Goal: Task Accomplishment & Management: Use online tool/utility

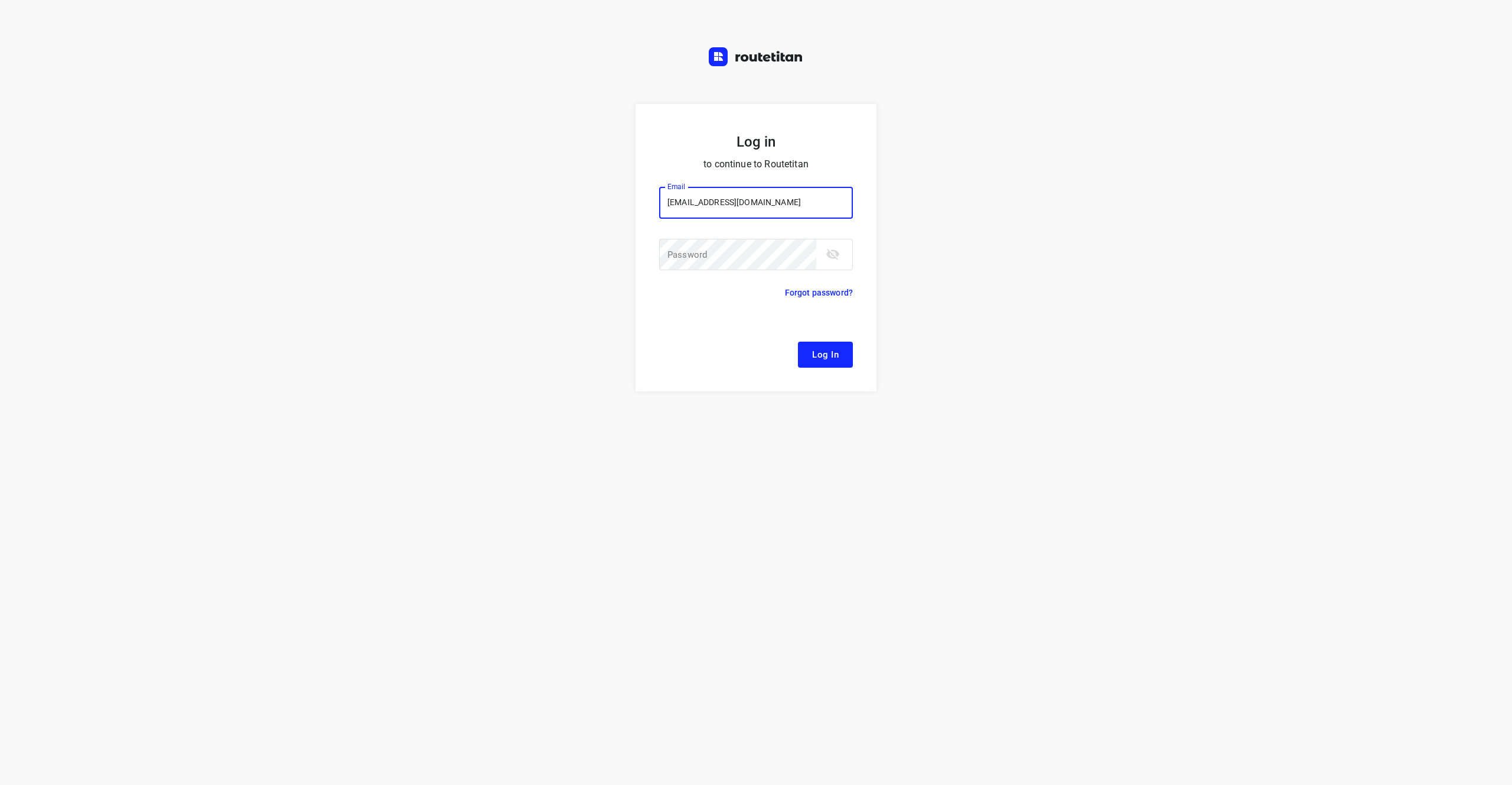
type input "[EMAIL_ADDRESS][DOMAIN_NAME]"
click at [826, 358] on span "Log In" at bounding box center [826, 354] width 27 height 15
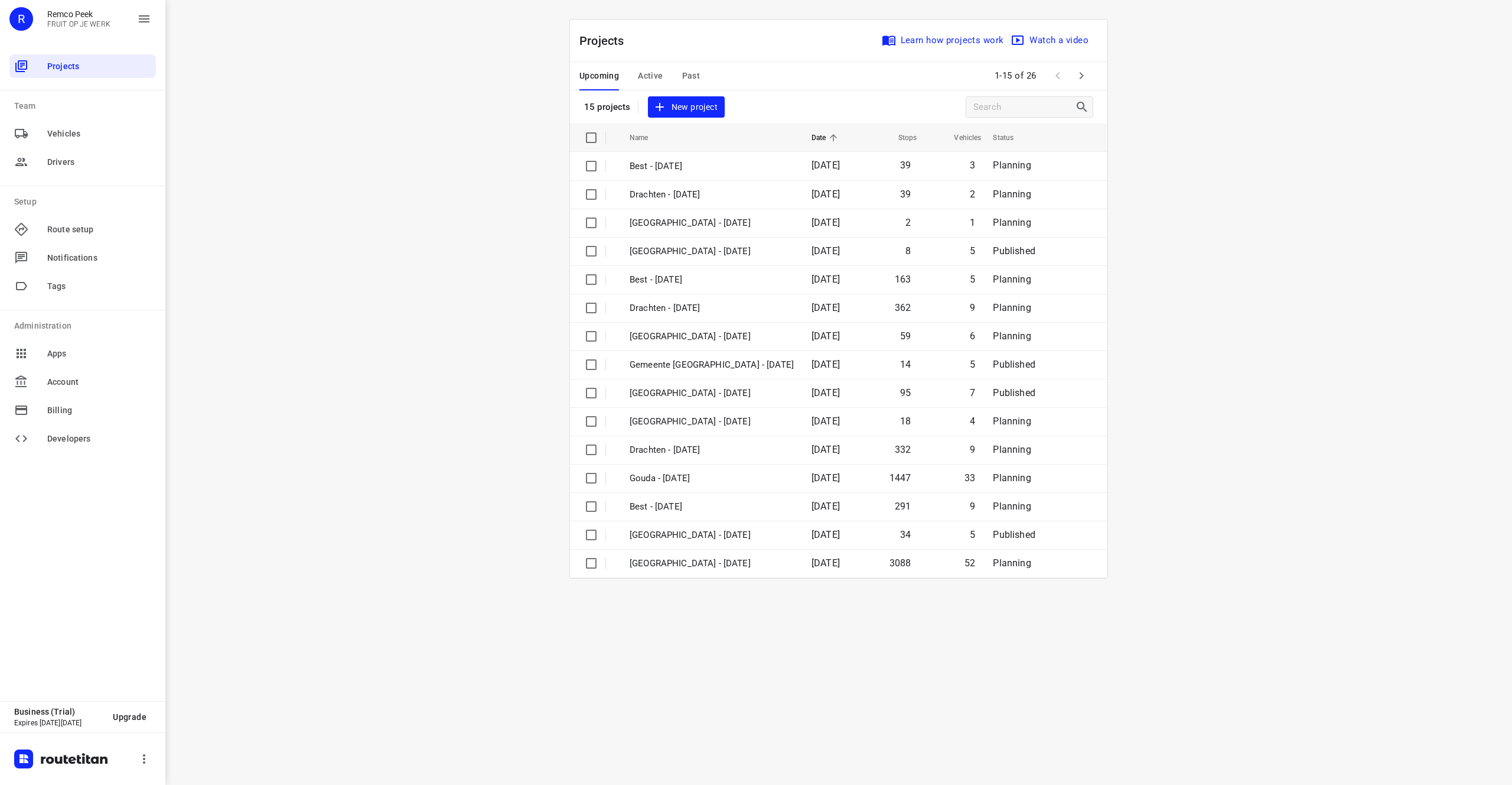
click at [696, 83] on button "Past" at bounding box center [691, 76] width 18 height 29
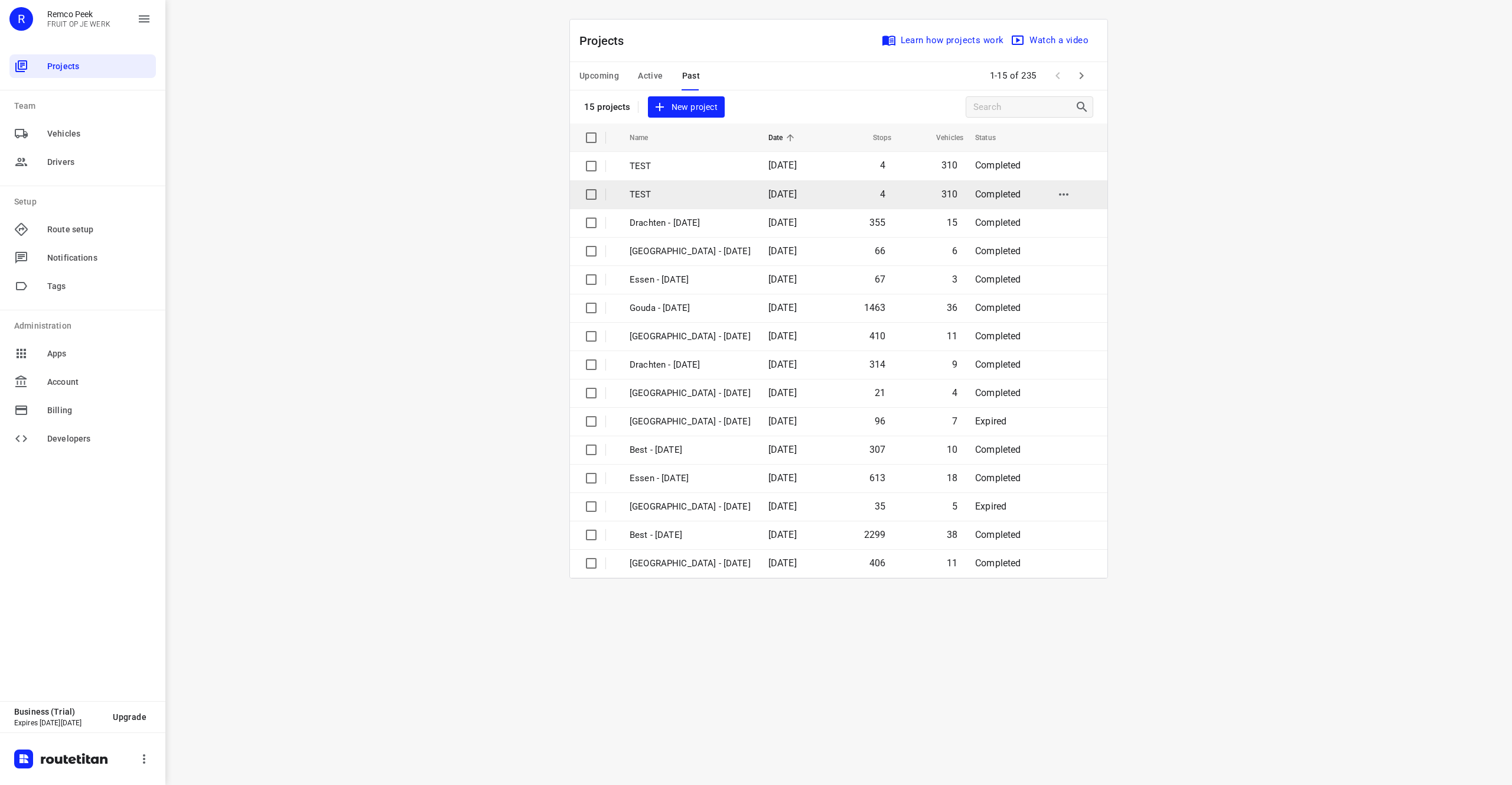
click at [590, 196] on input "checkbox" at bounding box center [591, 195] width 23 height 23
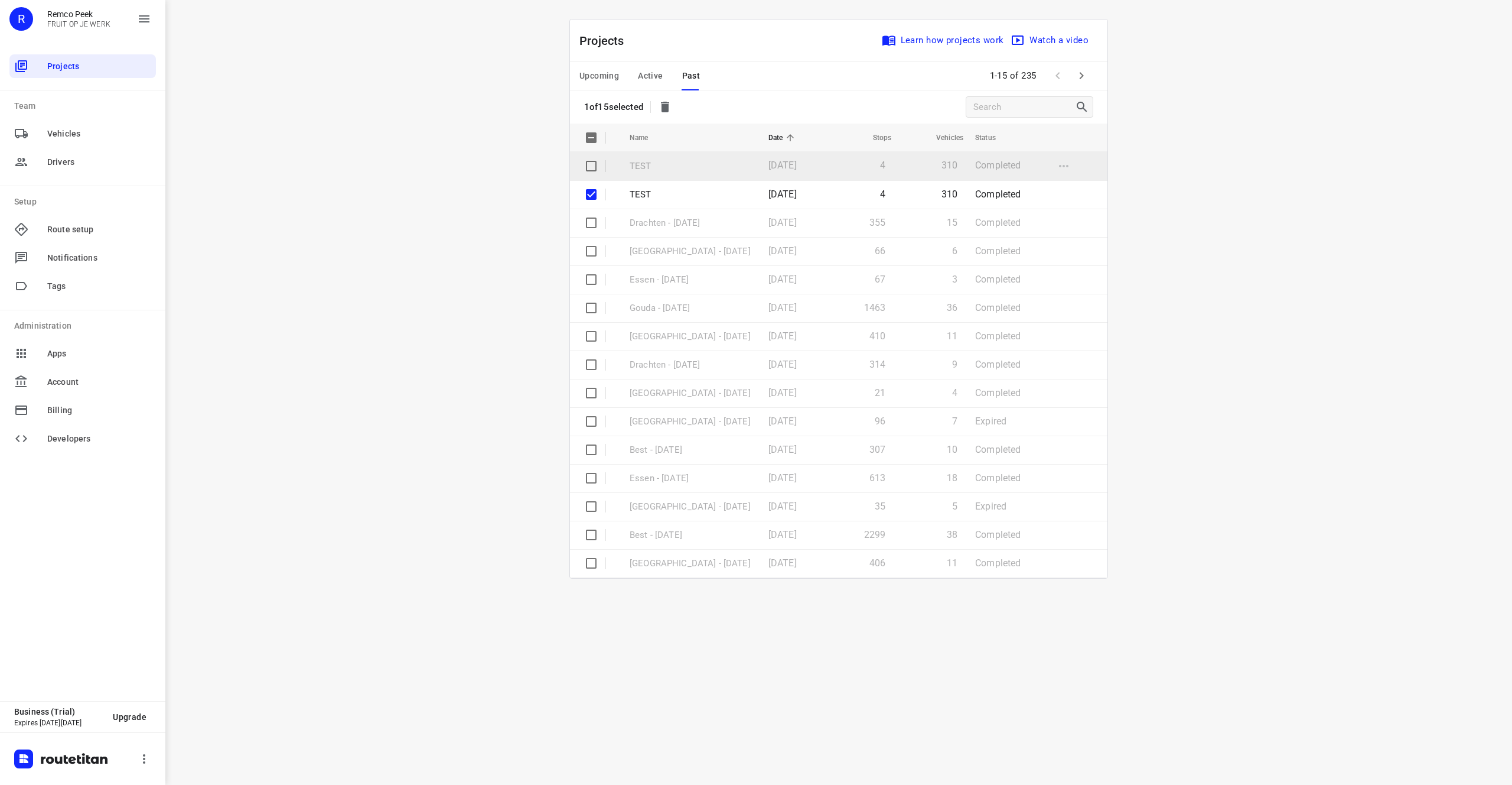
click at [594, 172] on input "checkbox" at bounding box center [591, 166] width 23 height 23
click at [669, 109] on icon "button" at bounding box center [665, 107] width 8 height 11
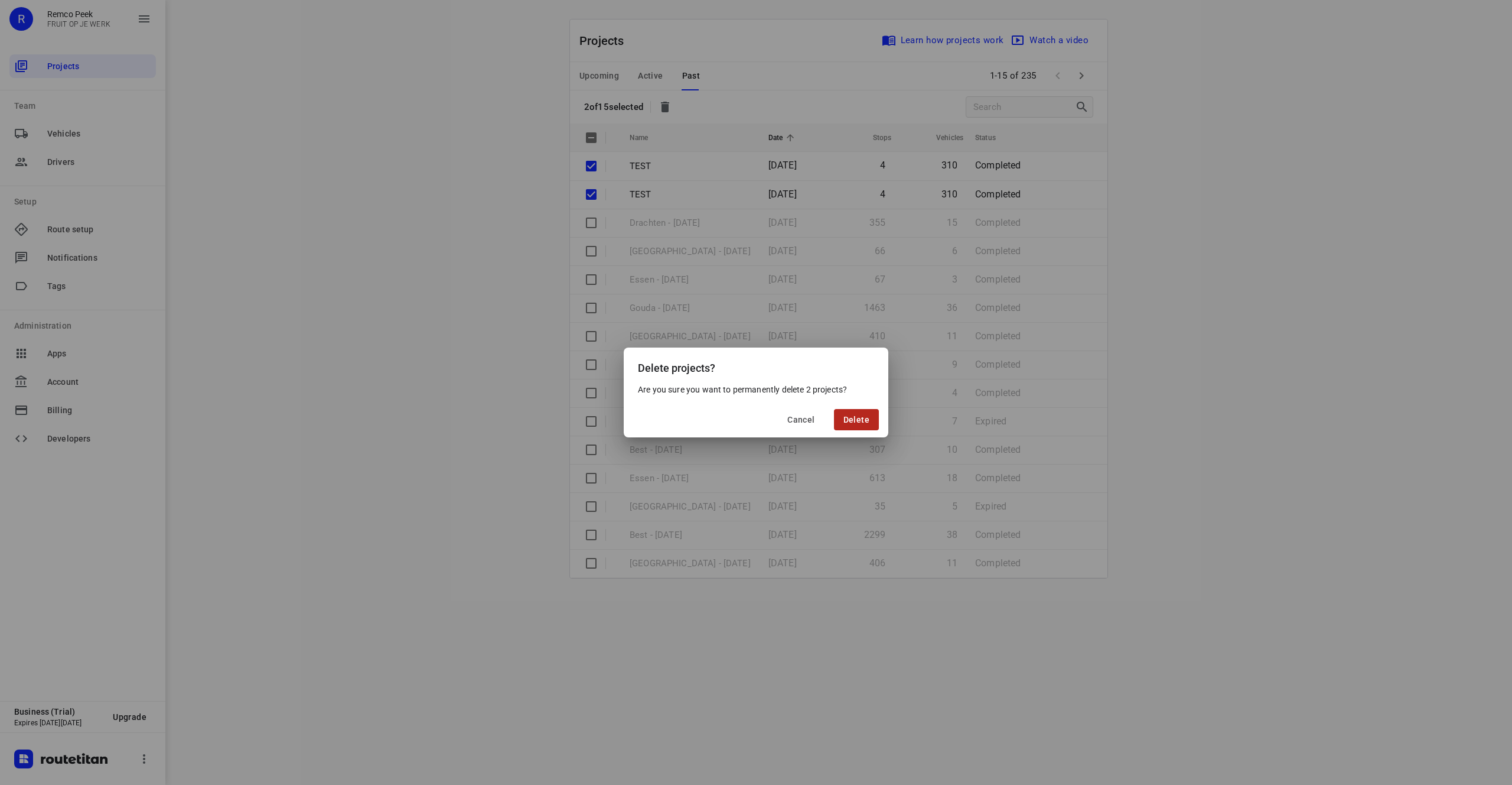
click at [847, 426] on button "Delete" at bounding box center [856, 420] width 45 height 22
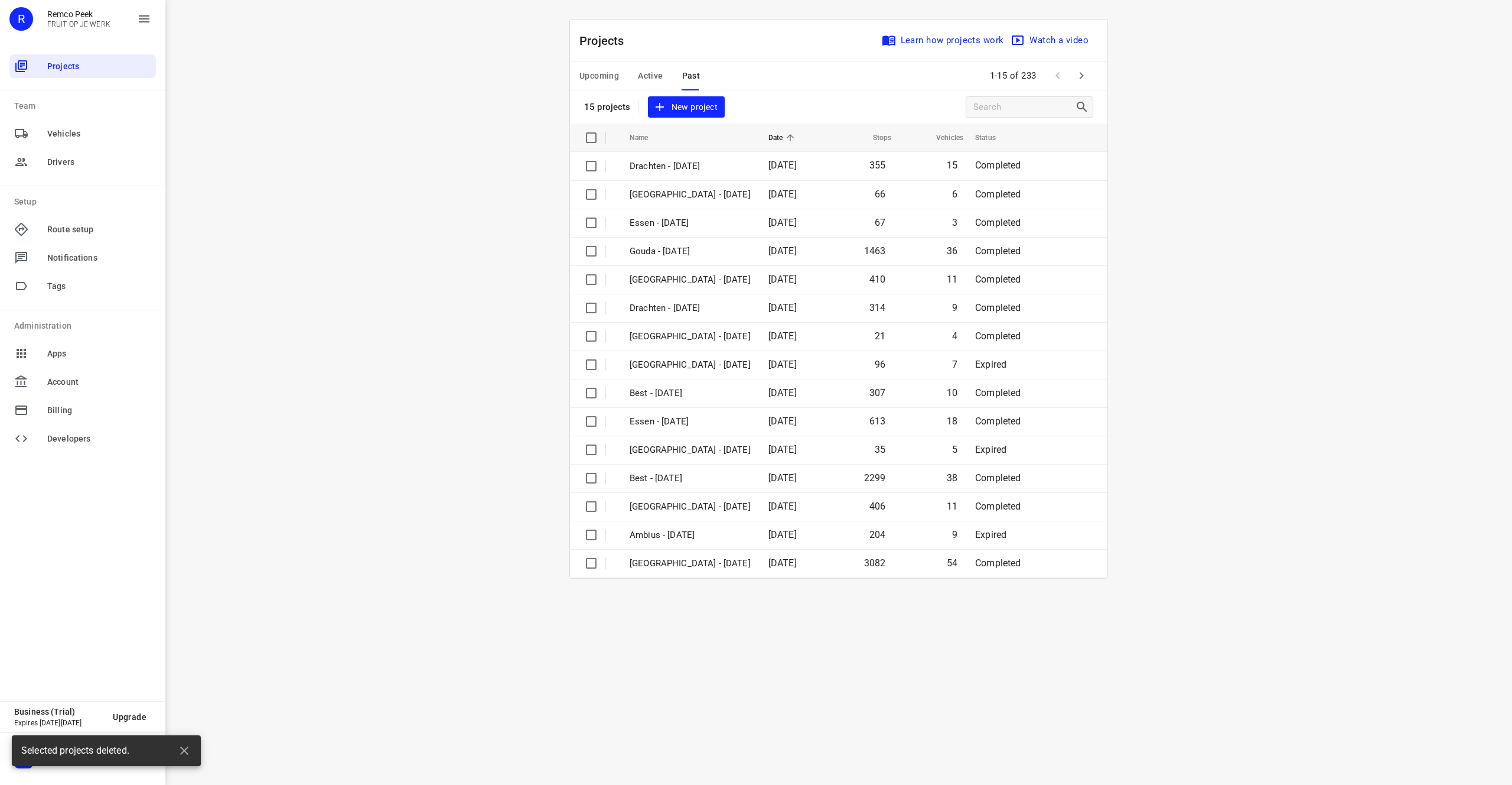
click at [599, 81] on span "Upcoming" at bounding box center [599, 75] width 39 height 14
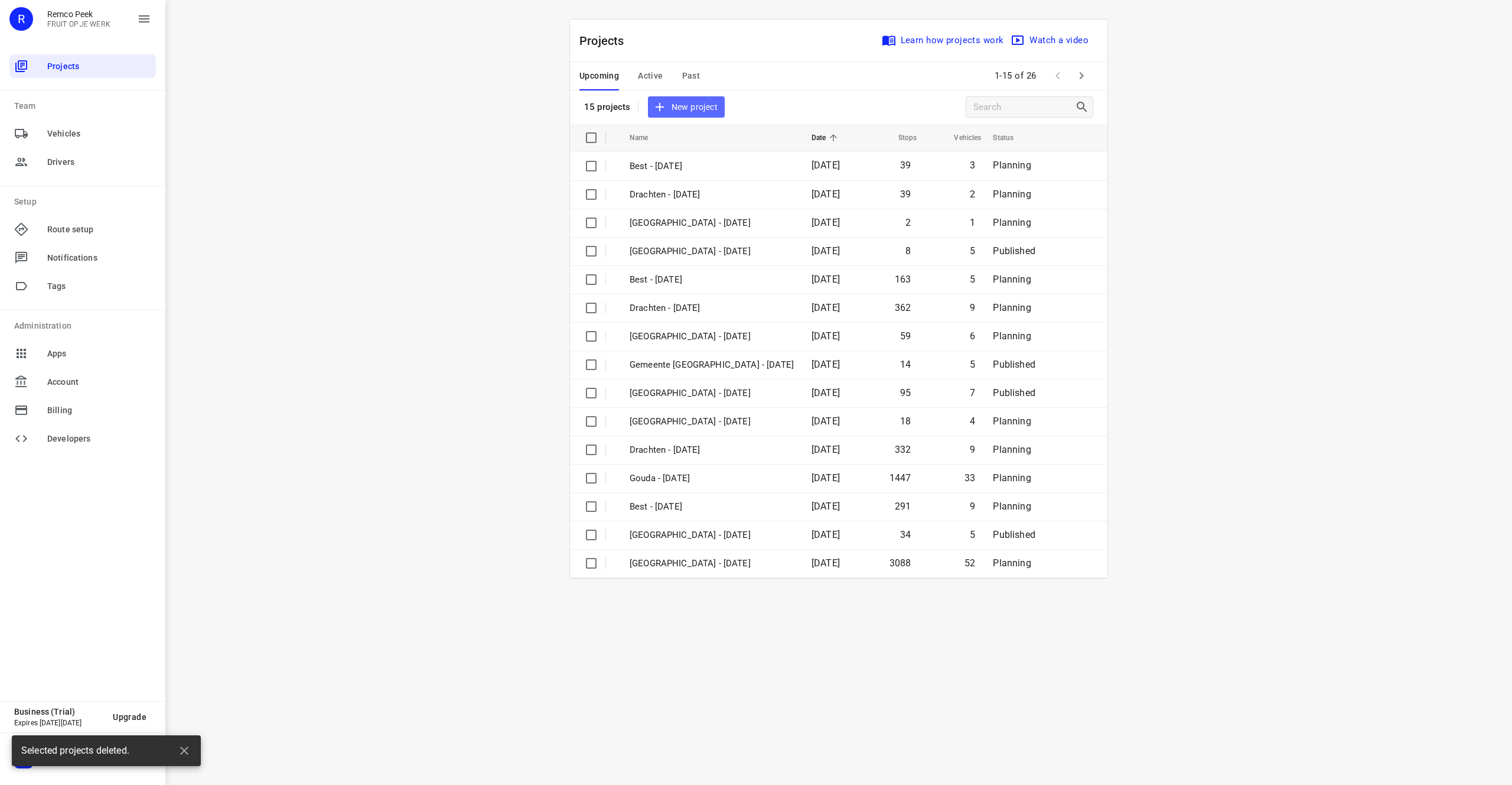
click at [680, 106] on span "New project" at bounding box center [687, 107] width 63 height 14
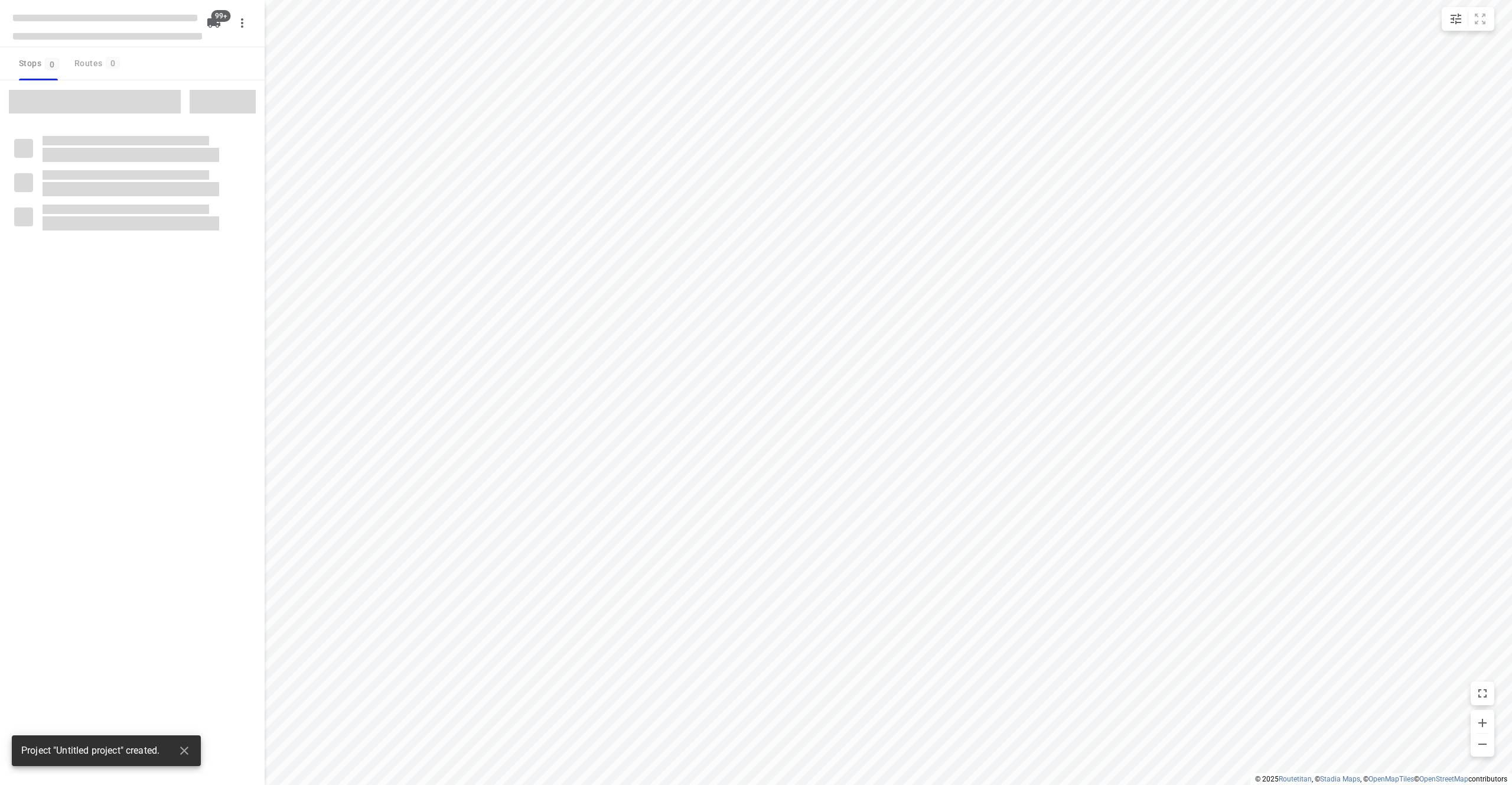
checkbox input "true"
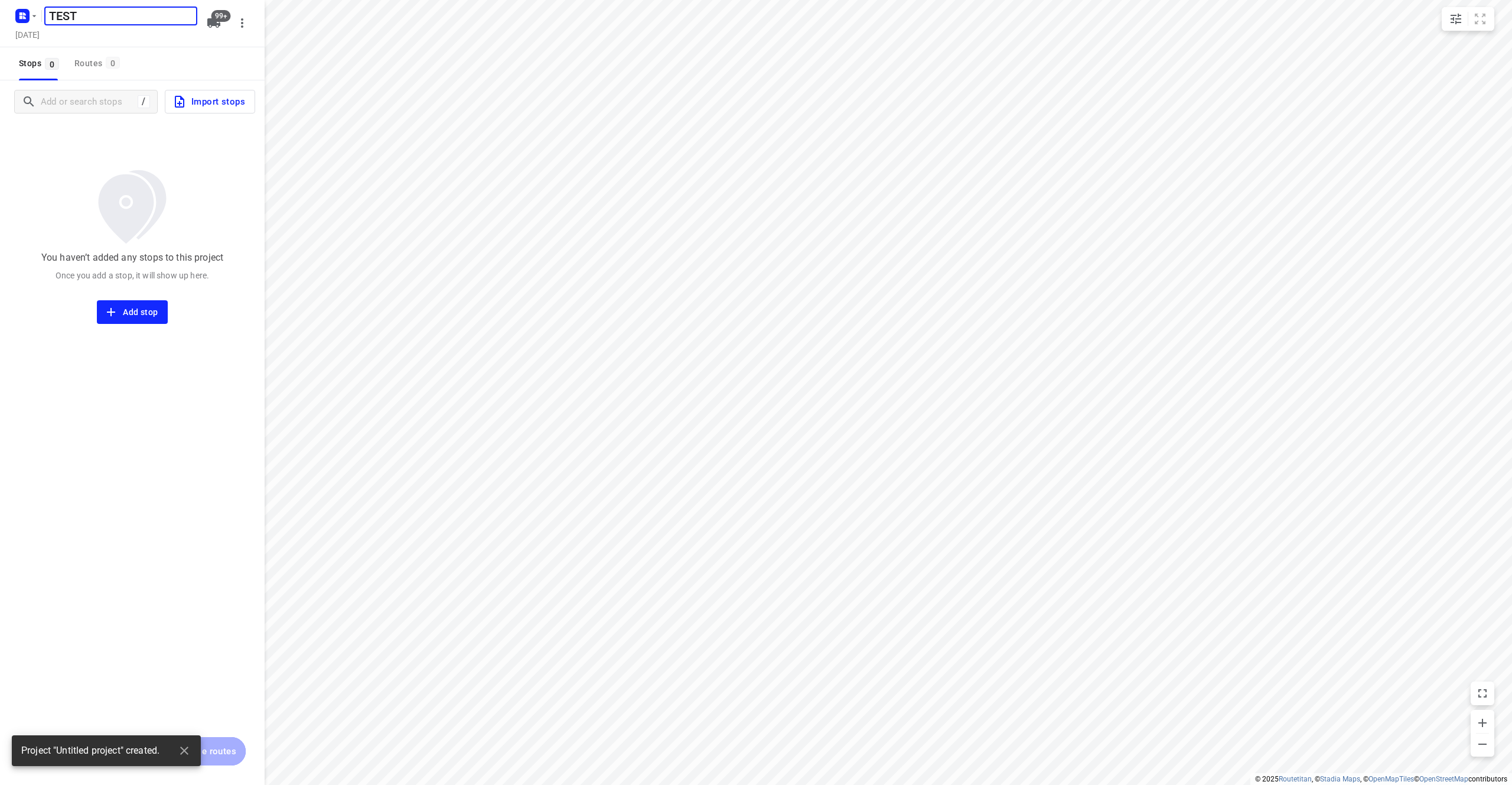
type input "TEST"
click at [187, 163] on div "You haven’t added any stops to this project Once you add a stop, it will show u…" at bounding box center [132, 223] width 265 height 201
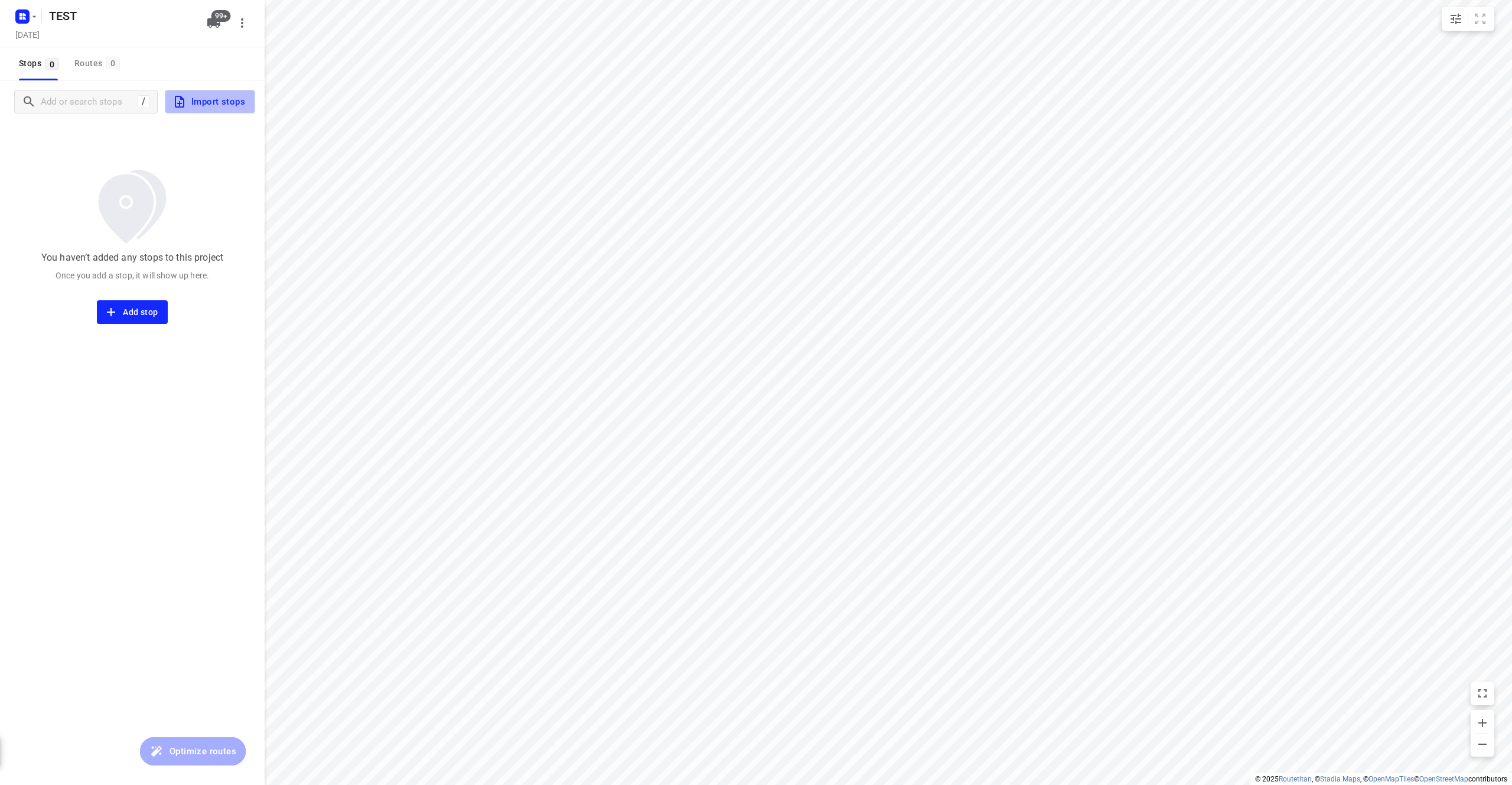
click at [207, 101] on span "Import stops" at bounding box center [208, 101] width 73 height 15
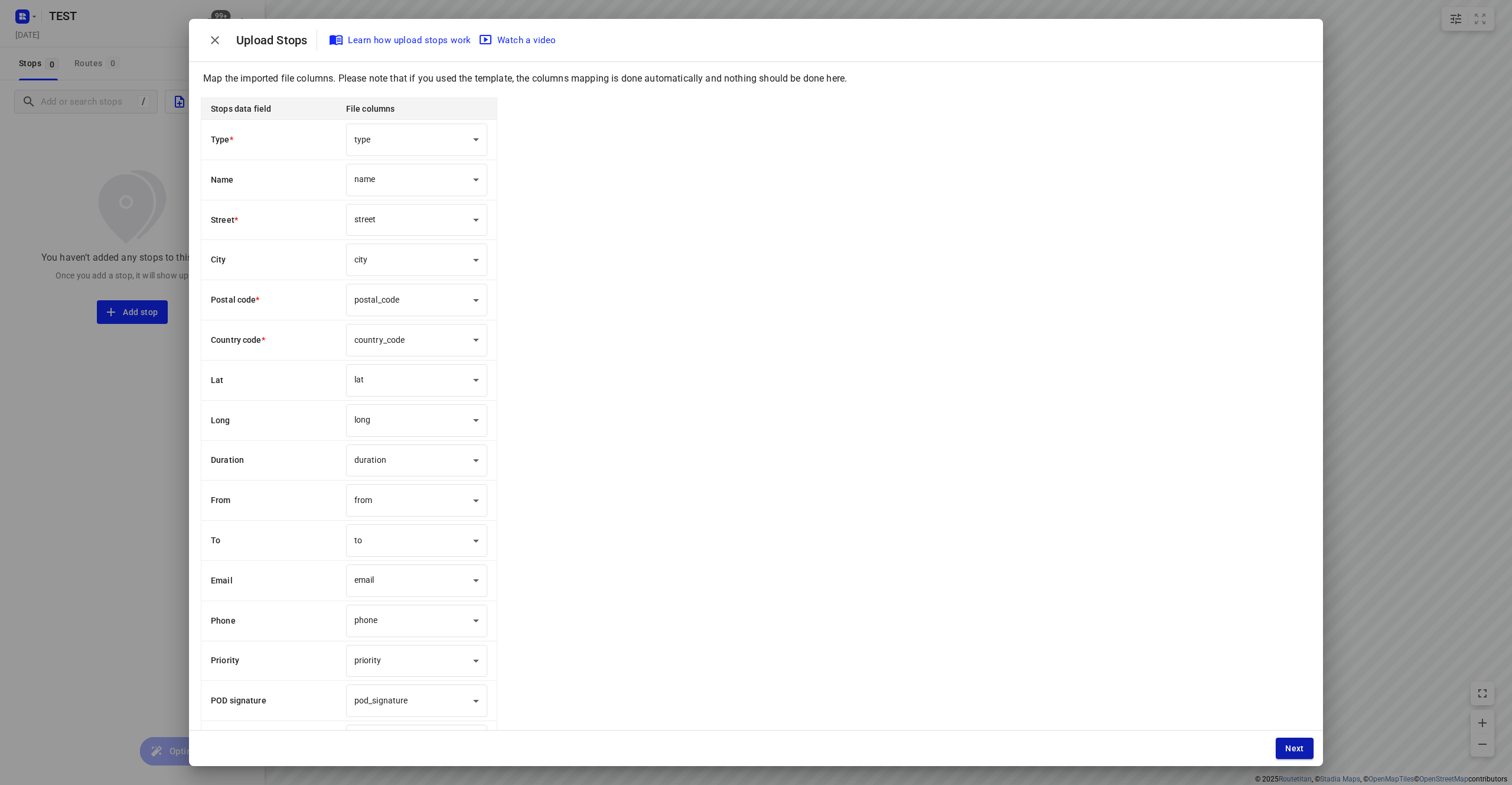
click at [1299, 744] on span "Next" at bounding box center [1294, 748] width 19 height 10
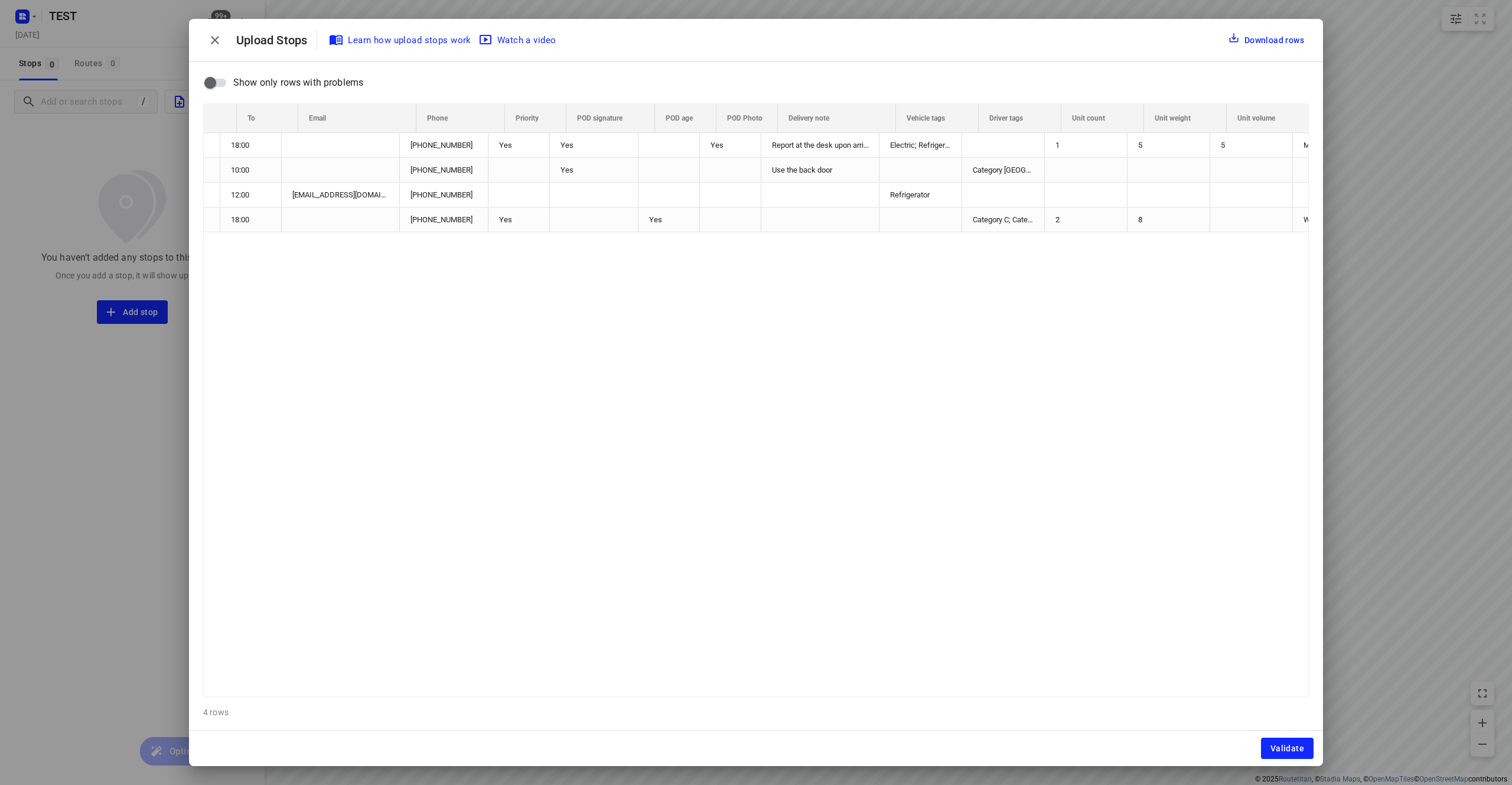
scroll to position [0, 826]
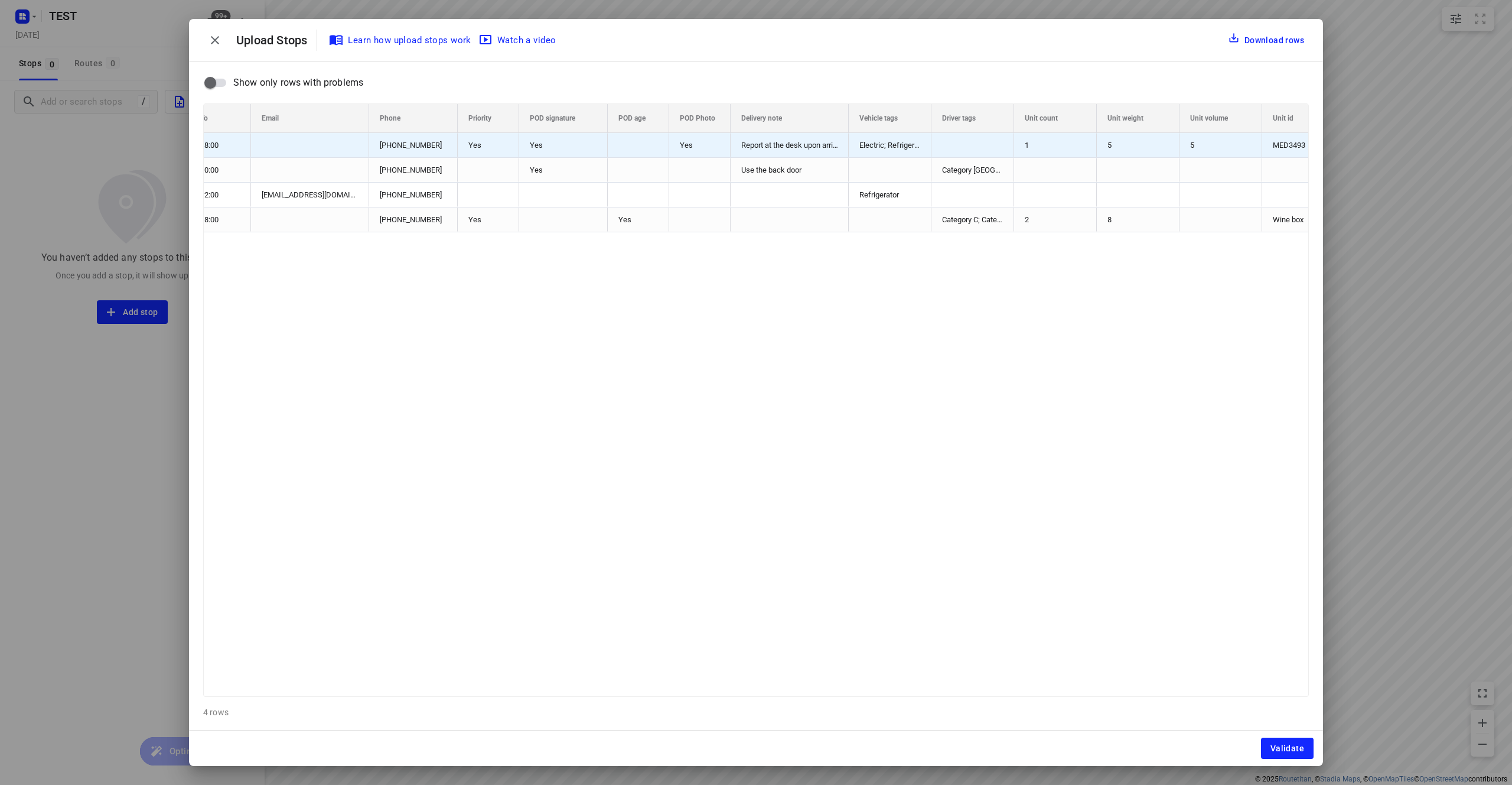
click at [566, 145] on div "Yes" at bounding box center [563, 144] width 89 height 24
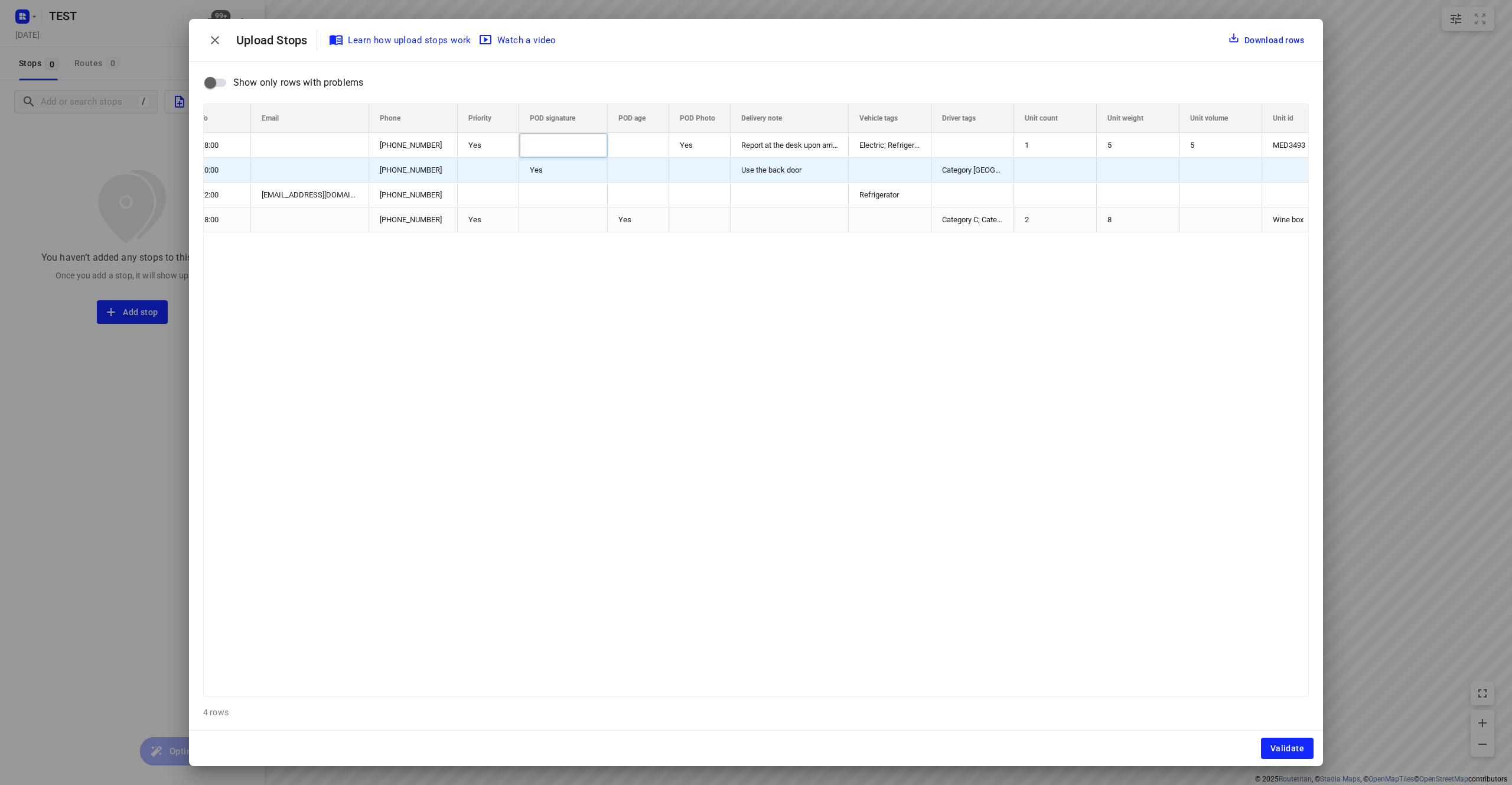
click at [574, 174] on div "Yes" at bounding box center [563, 170] width 89 height 24
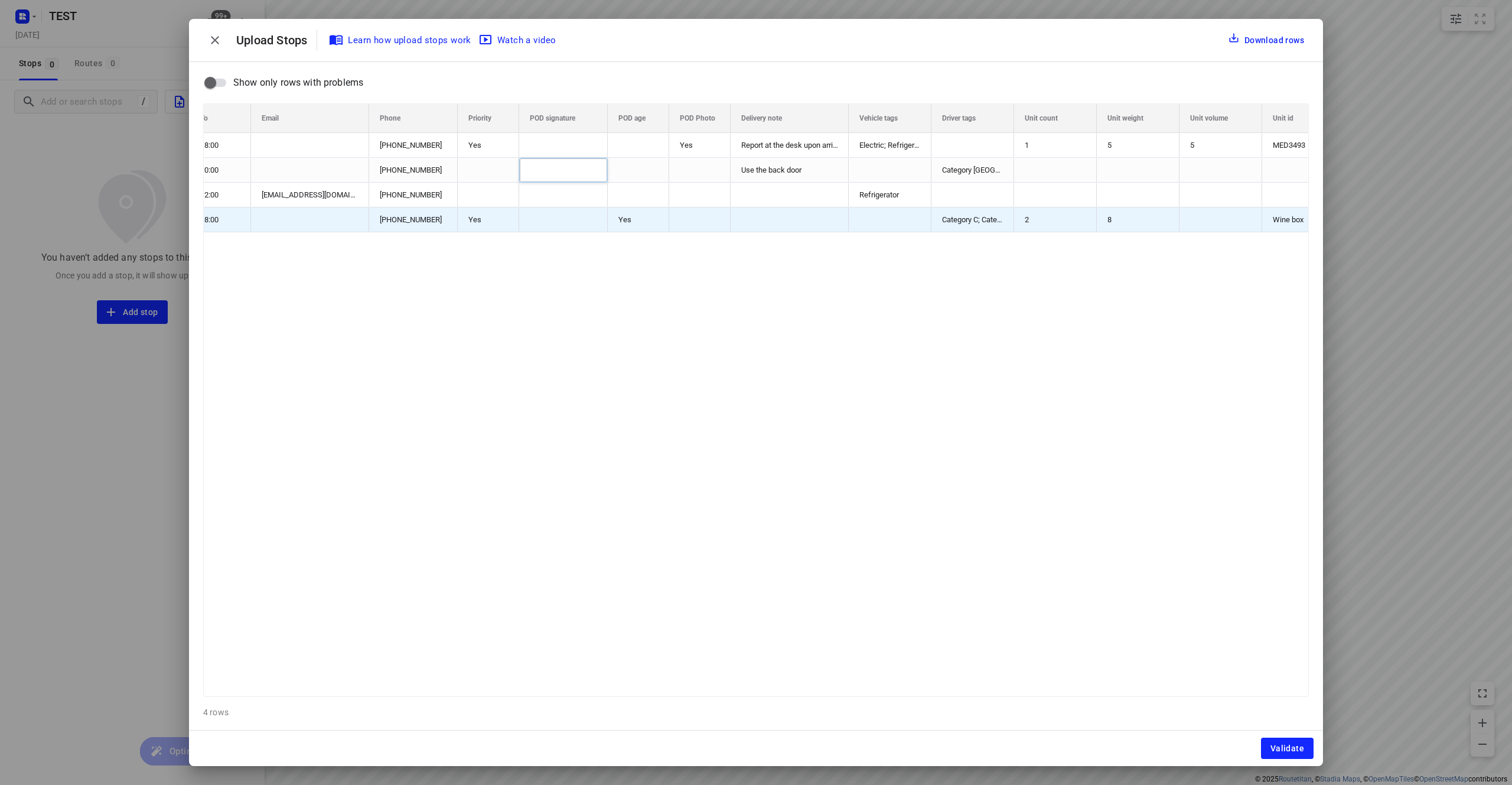
click at [647, 221] on div "Yes" at bounding box center [639, 219] width 62 height 24
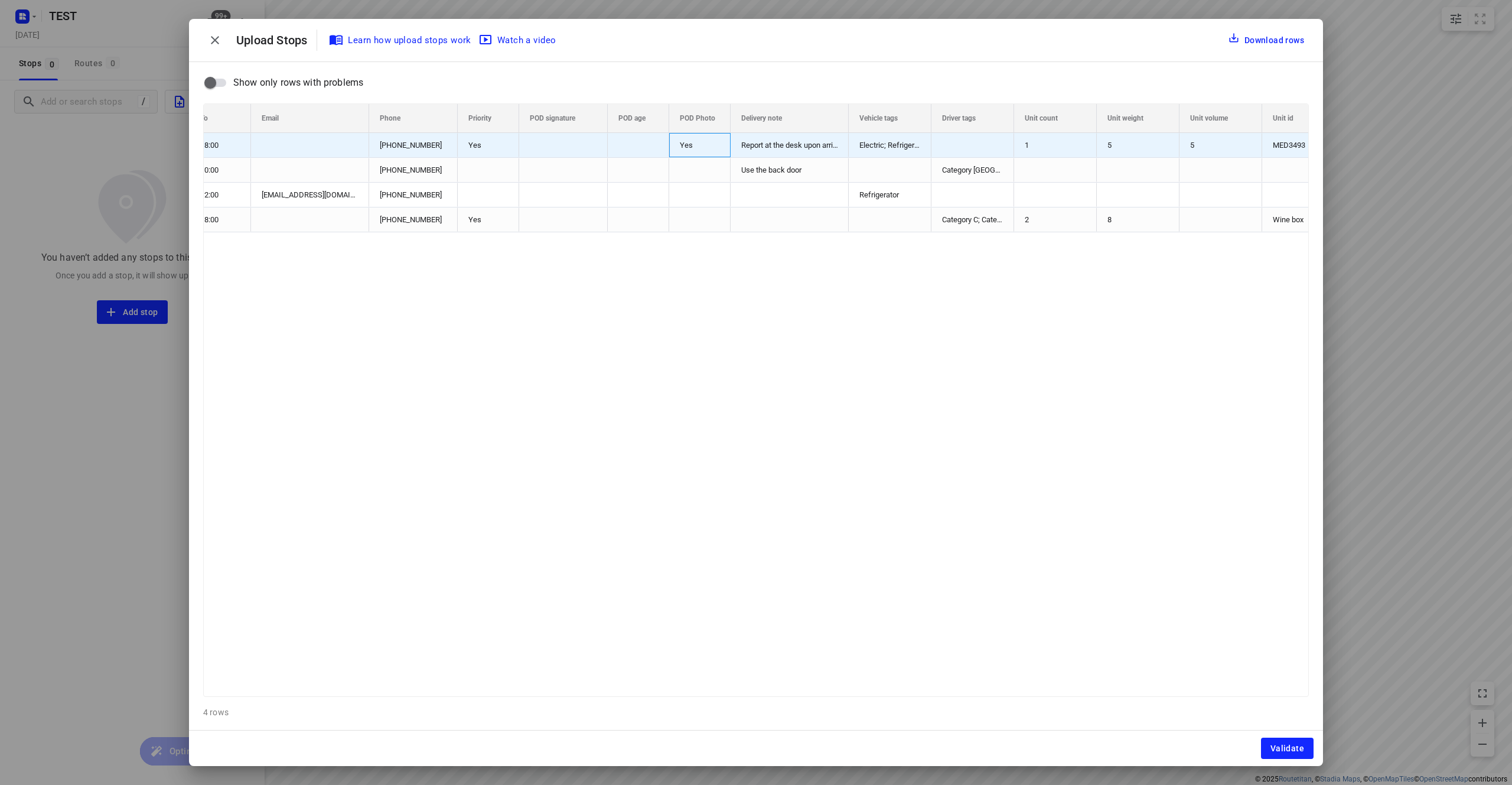
click at [708, 142] on div "Yes" at bounding box center [700, 144] width 62 height 24
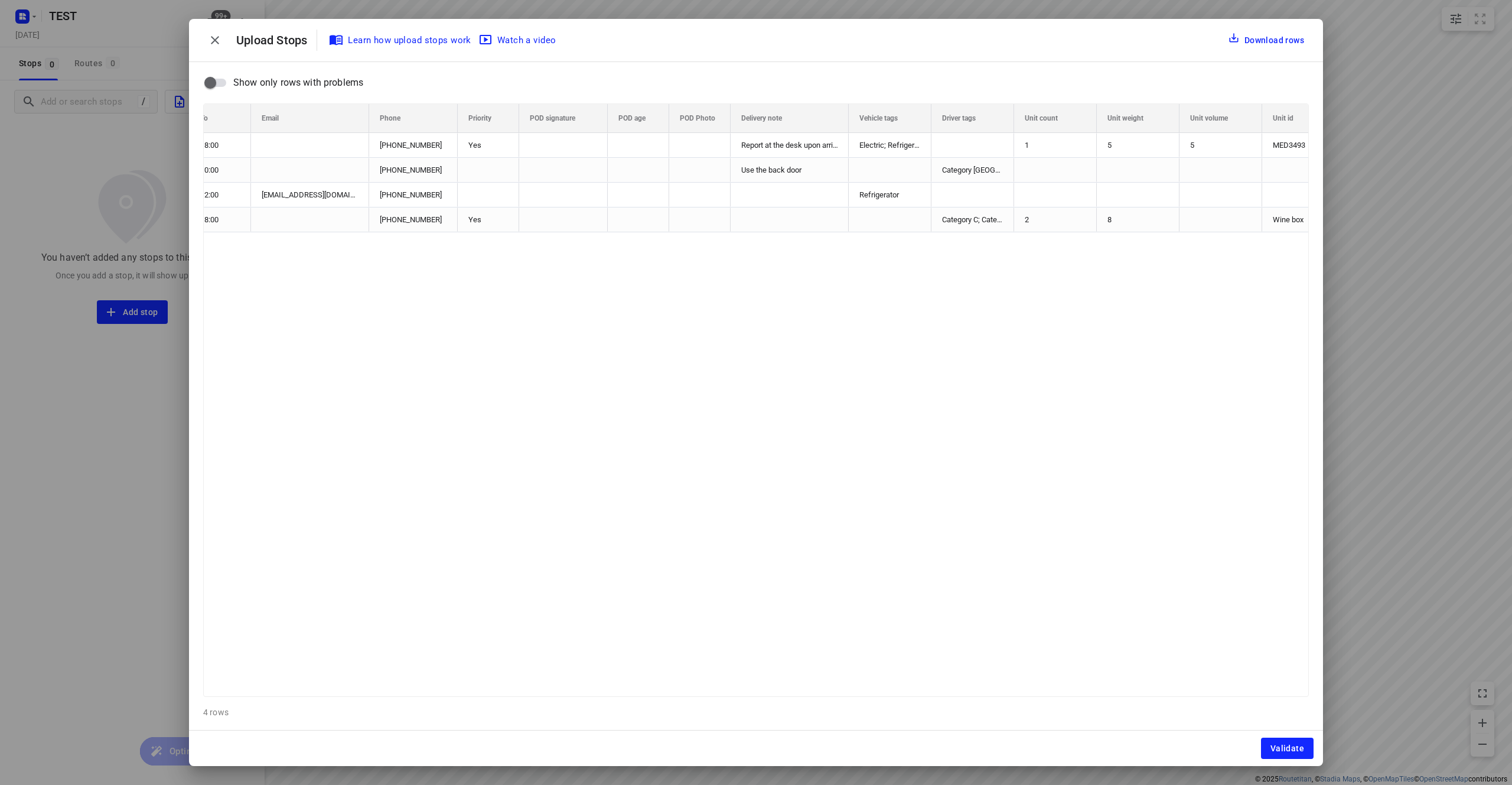
drag, startPoint x: 1178, startPoint y: 632, endPoint x: 1193, endPoint y: 649, distance: 22.7
click at [1178, 632] on div "8 08:00 18:00 [PHONE_NUMBER] Yes Report at the desk upon arrival Electric; Refr…" at bounding box center [756, 414] width 1105 height 563
click at [1296, 757] on button "Validate" at bounding box center [1287, 748] width 53 height 22
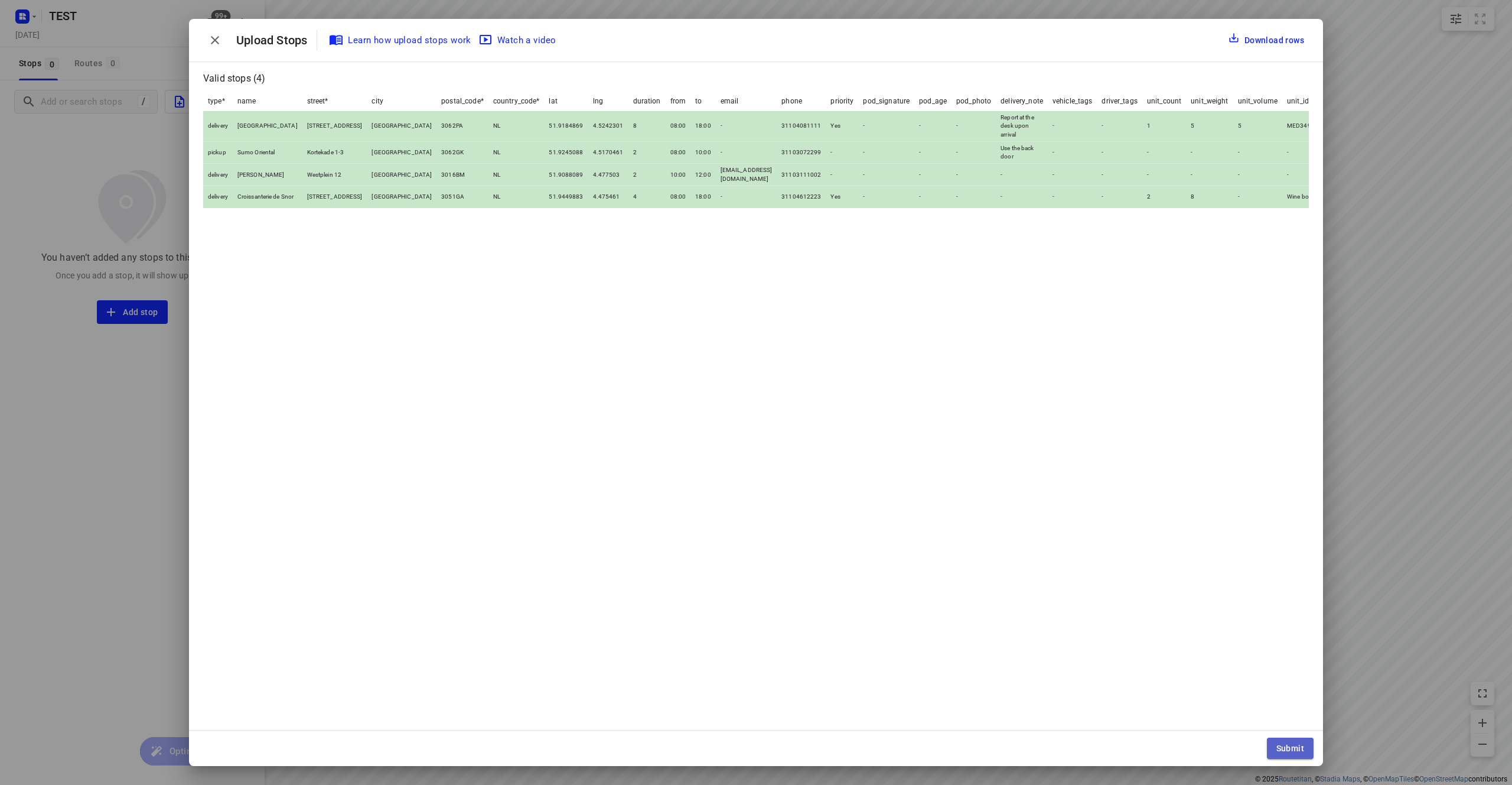
click at [1293, 751] on span "Submit" at bounding box center [1290, 748] width 28 height 10
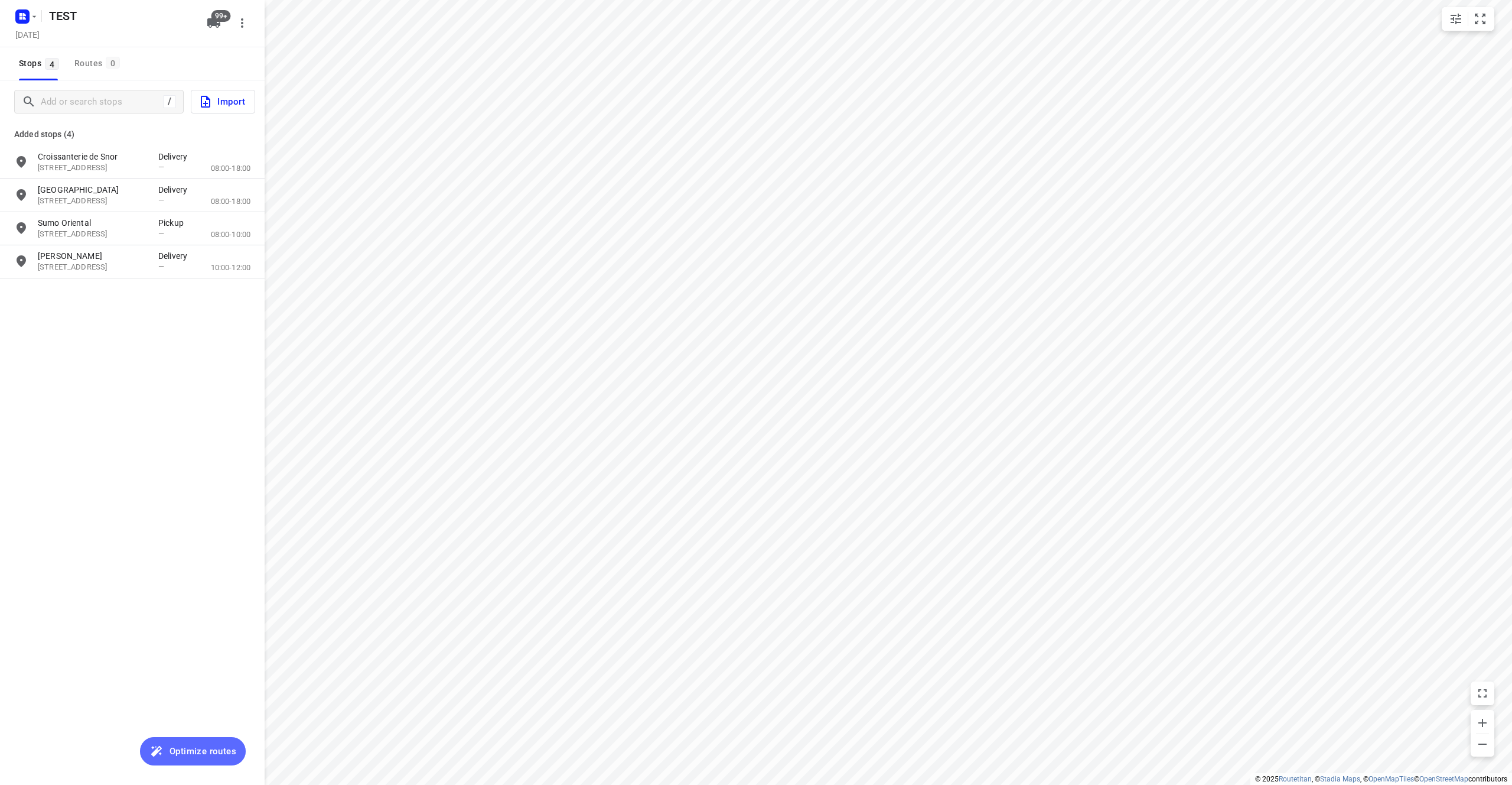
click at [202, 754] on span "Optimize routes" at bounding box center [203, 751] width 66 height 15
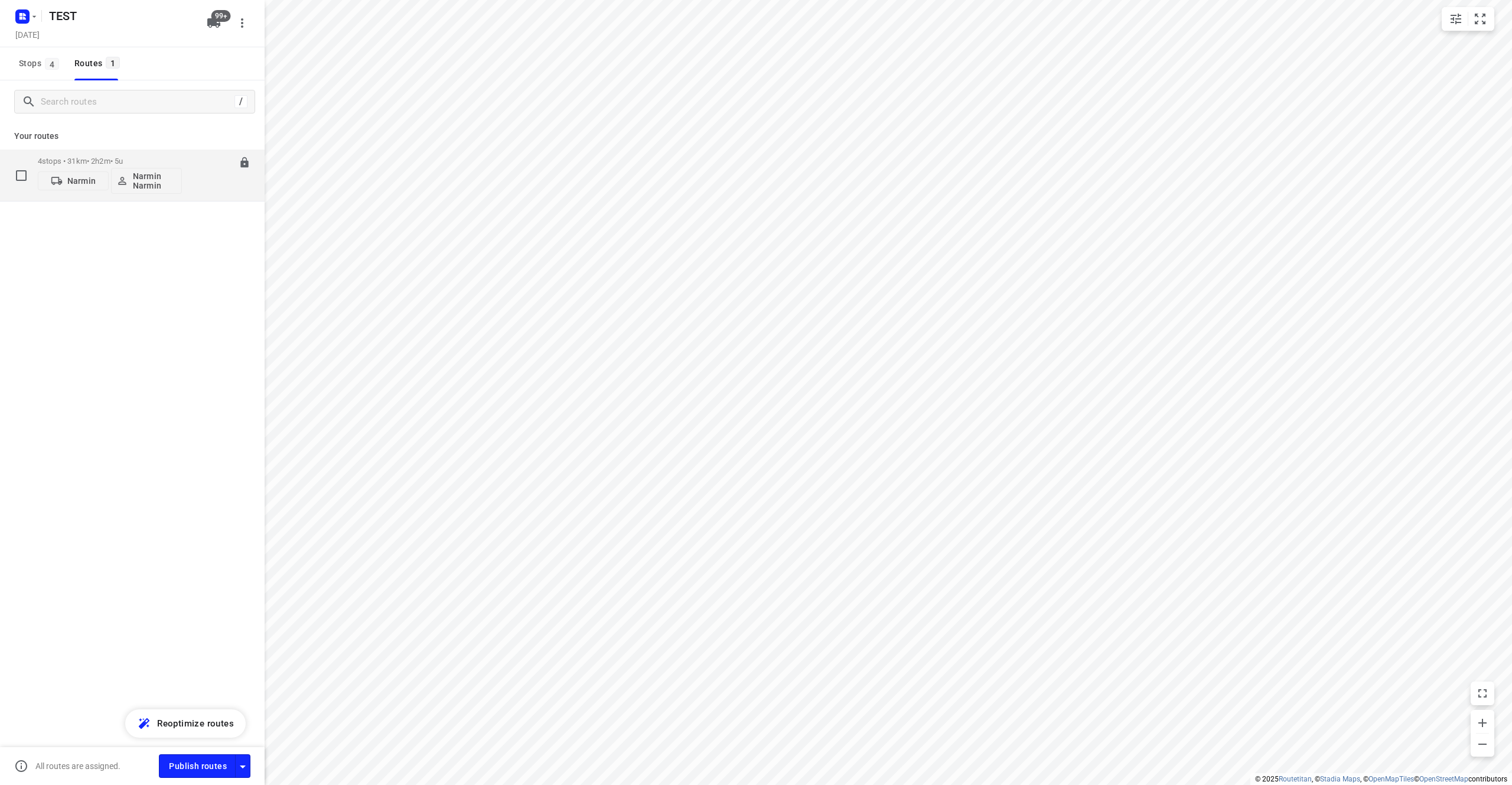
click at [165, 185] on p "Narmin Narmin" at bounding box center [154, 180] width 44 height 19
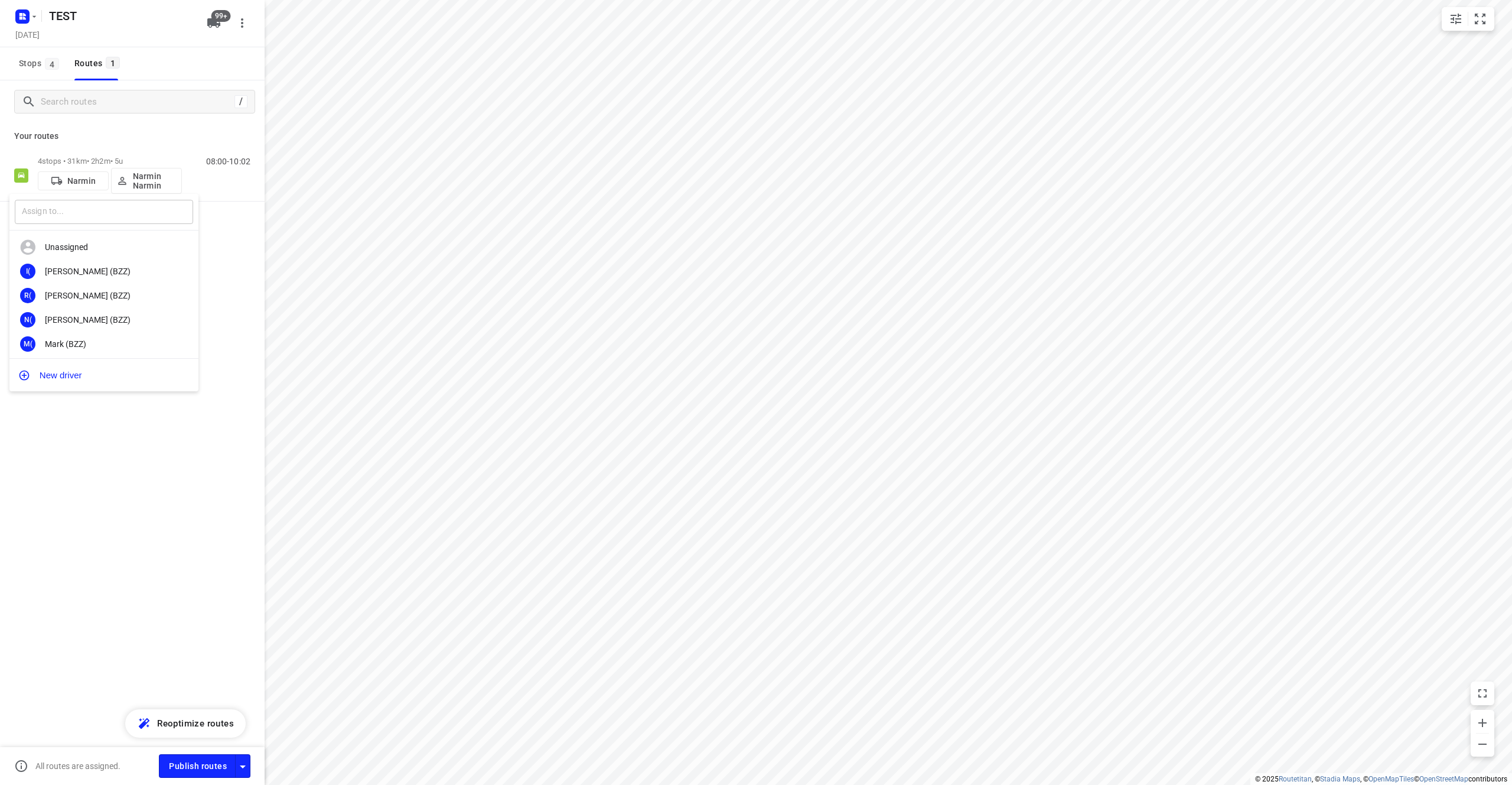
click at [131, 206] on input "text" at bounding box center [103, 212] width 178 height 24
type input "narek"
click at [152, 279] on div "NA Narek A" at bounding box center [104, 271] width 189 height 24
click at [194, 769] on span "Publish routes" at bounding box center [197, 766] width 58 height 14
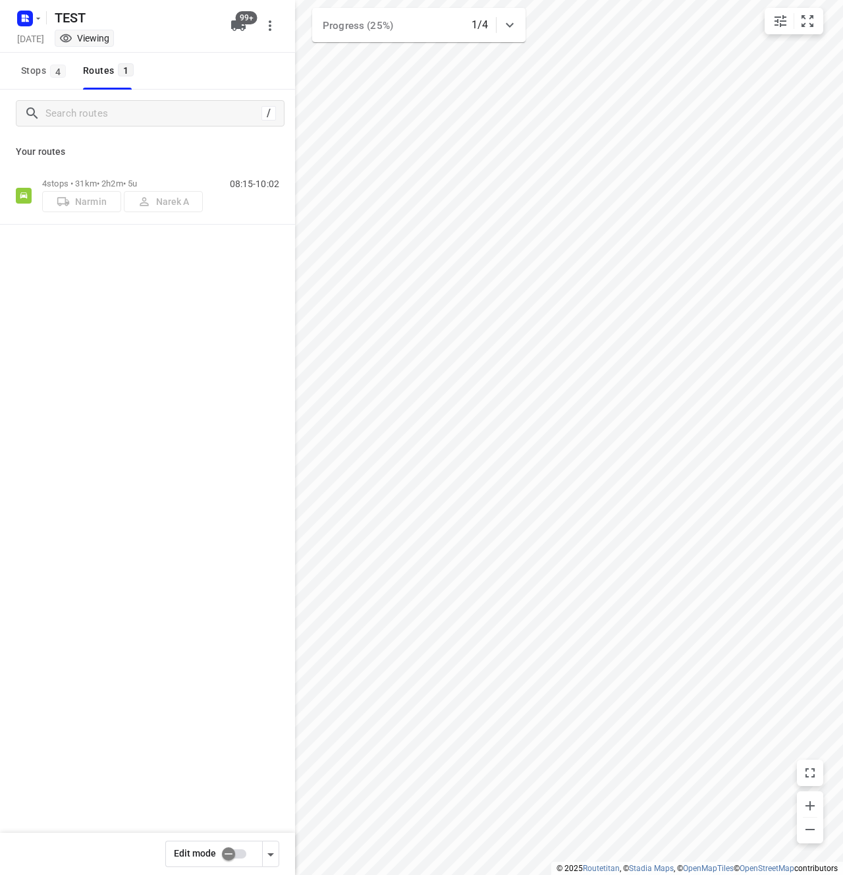
click at [84, 522] on div "/ Your routes 4 stops • 31km • 2h2m • 5u Narmin Narek A 08:15-10:02" at bounding box center [147, 501] width 295 height 822
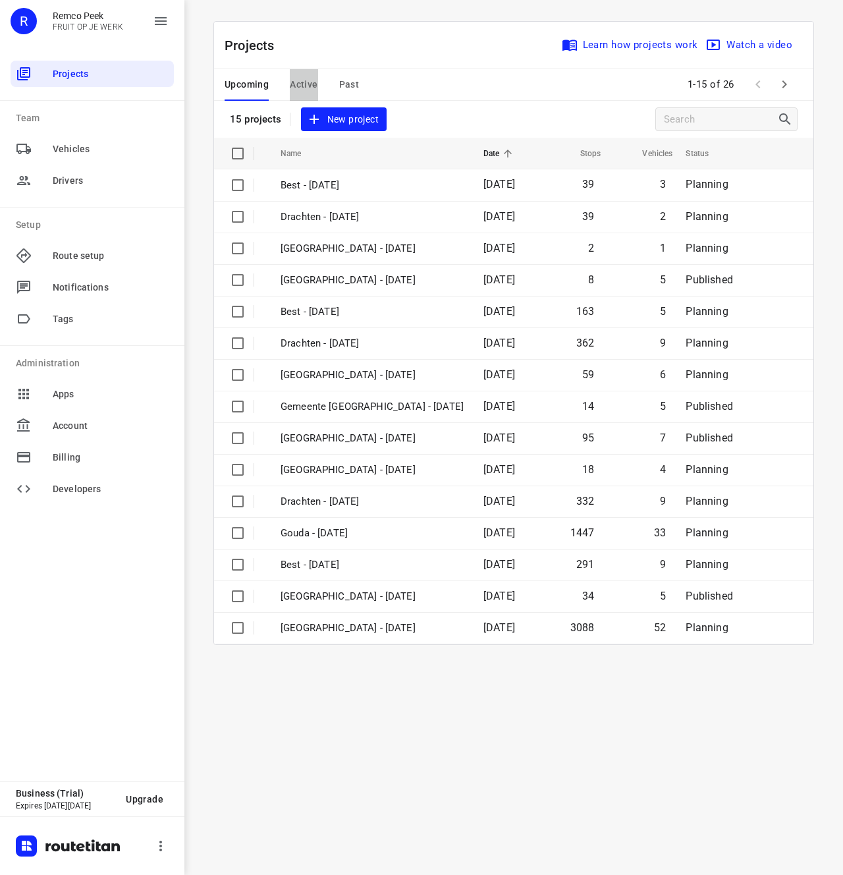
click at [302, 82] on span "Active" at bounding box center [304, 84] width 28 height 16
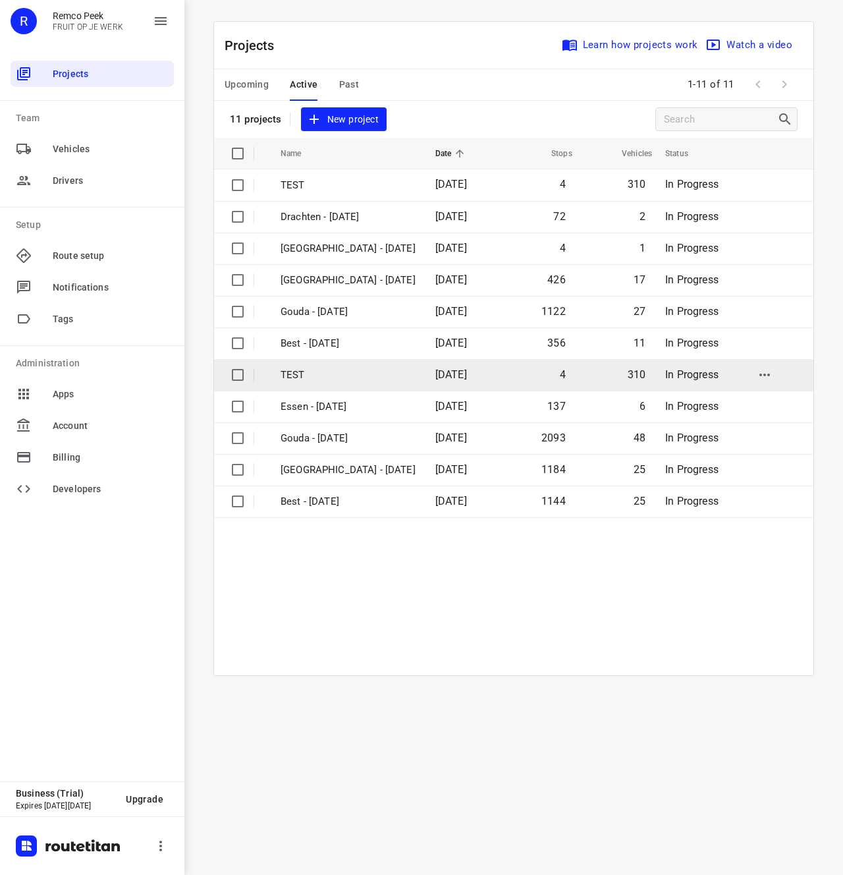
click at [241, 374] on input "checkbox" at bounding box center [238, 375] width 26 height 26
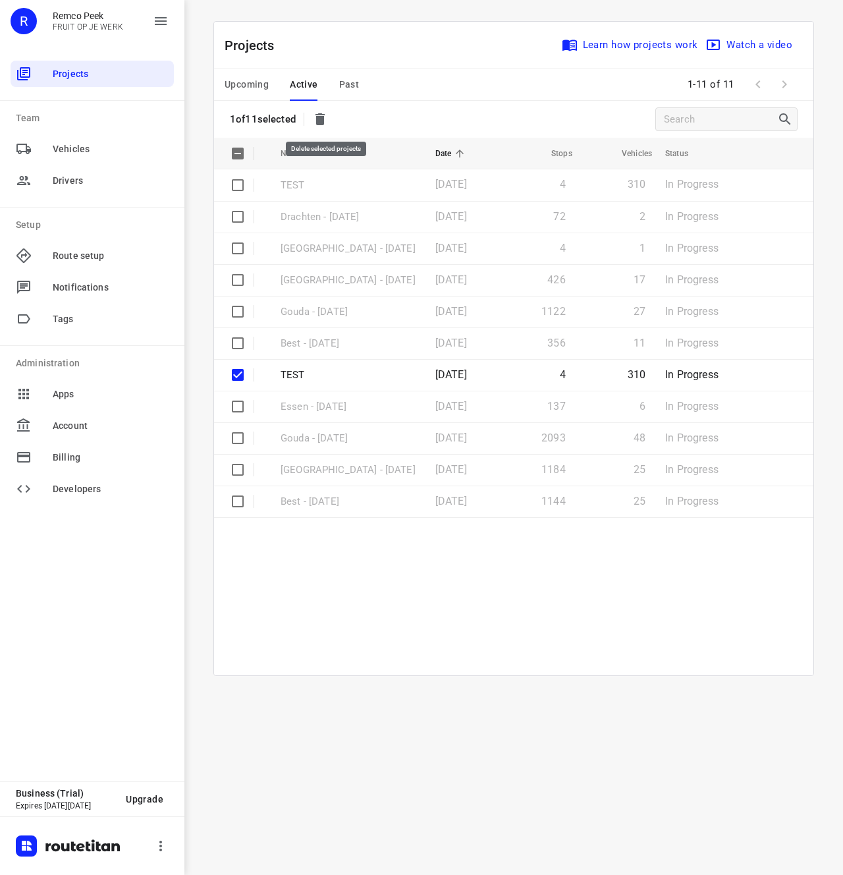
click at [319, 117] on icon "button" at bounding box center [320, 119] width 16 height 16
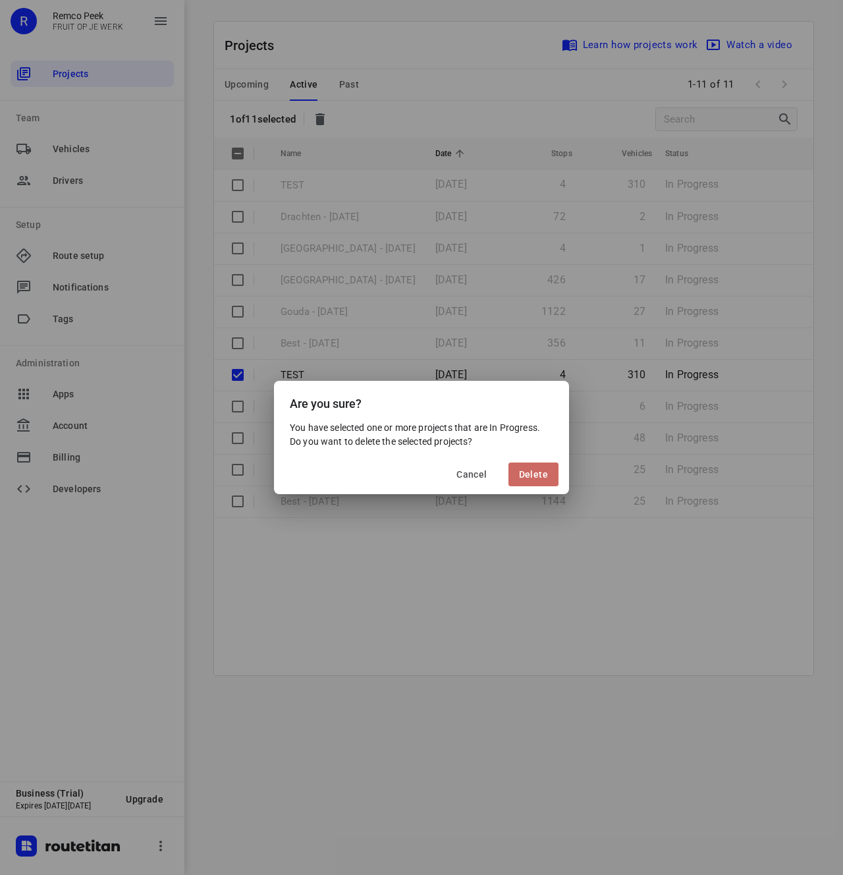
click at [536, 470] on span "Delete" at bounding box center [533, 474] width 29 height 11
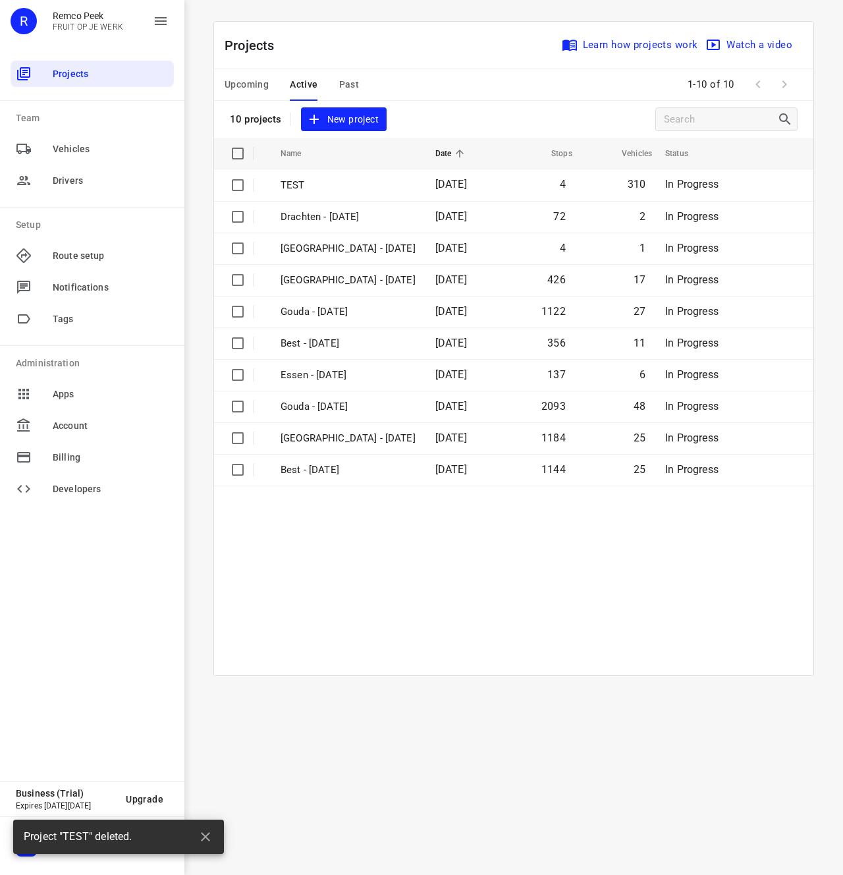
click at [337, 86] on div "Upcoming Active Past" at bounding box center [302, 85] width 155 height 32
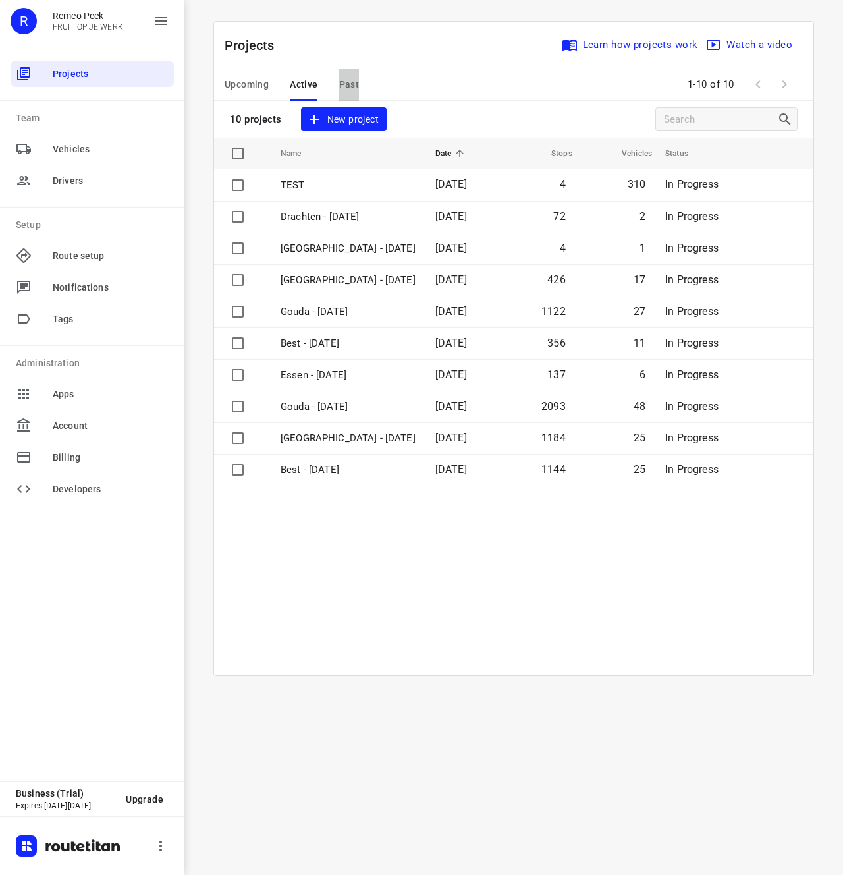
click at [345, 86] on span "Past" at bounding box center [349, 84] width 20 height 16
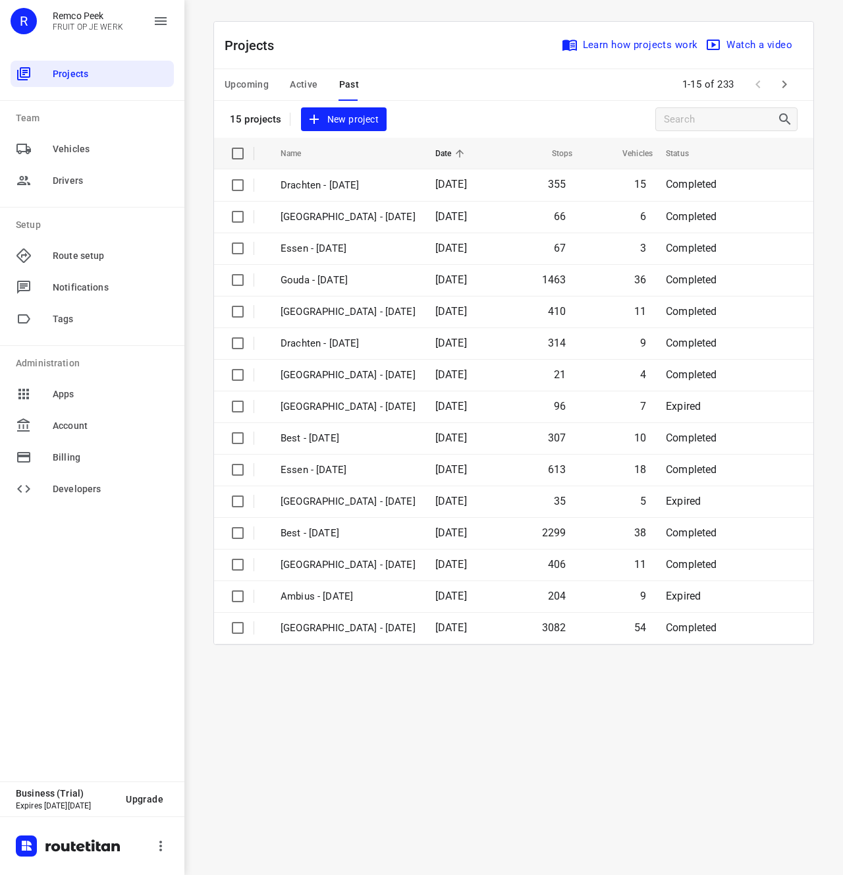
click at [310, 74] on button "Active" at bounding box center [304, 85] width 28 height 32
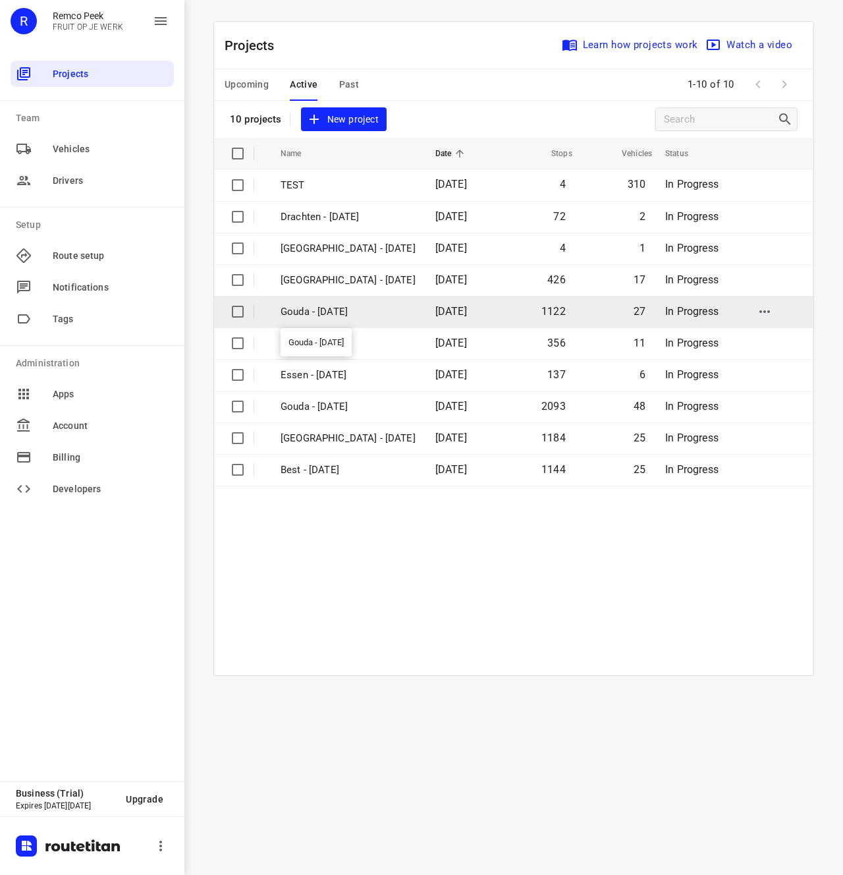
click at [378, 311] on p "Gouda - Thursday" at bounding box center [348, 311] width 135 height 15
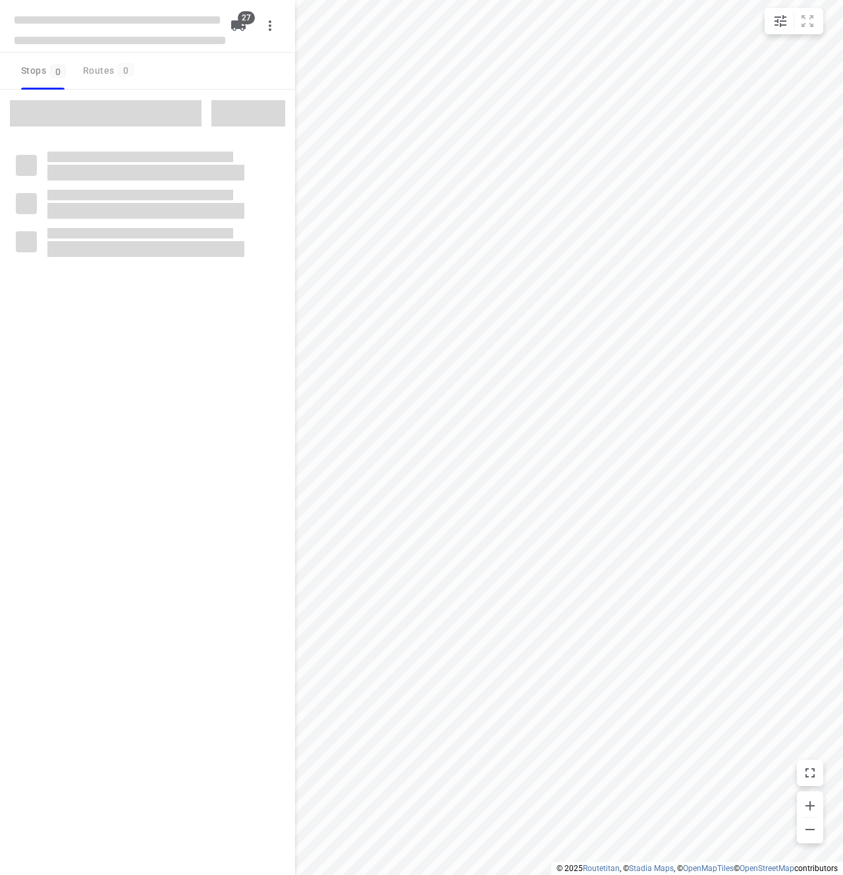
checkbox input "true"
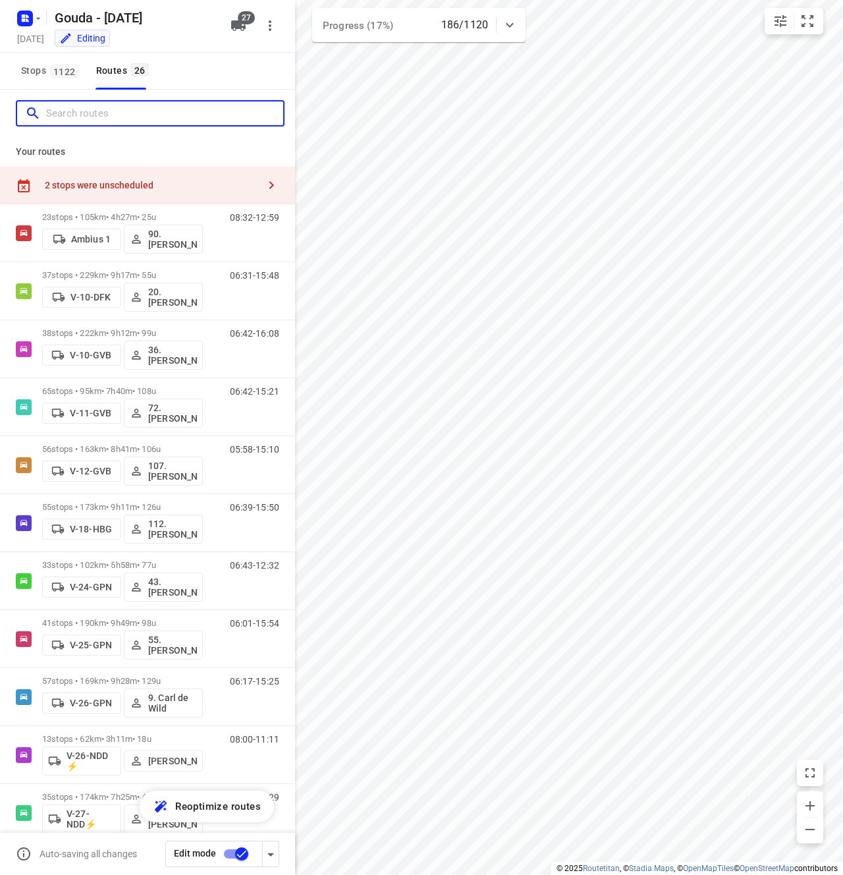
click at [199, 122] on input "Search routes" at bounding box center [164, 113] width 237 height 20
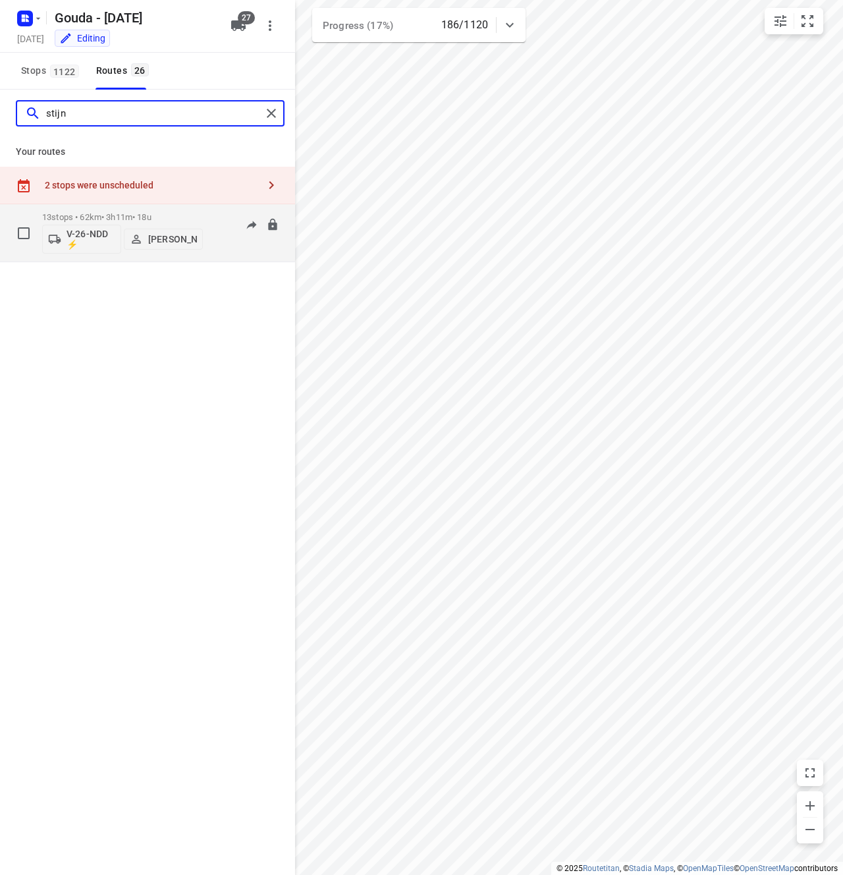
type input "stijn"
click at [211, 215] on div "13 stops • 62km • 3h11m • 18u V-26-NDD ⚡ Stijn Nobel 08:00-11:11" at bounding box center [168, 233] width 253 height 55
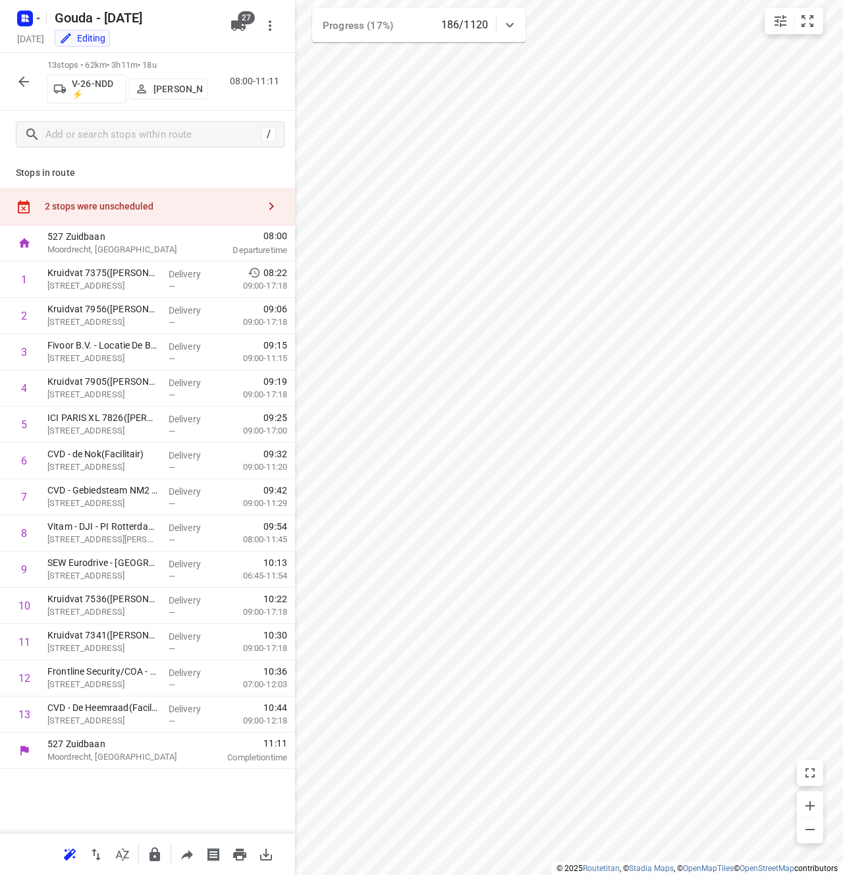
click at [257, 197] on div "2 stops were unscheduled" at bounding box center [147, 207] width 295 height 38
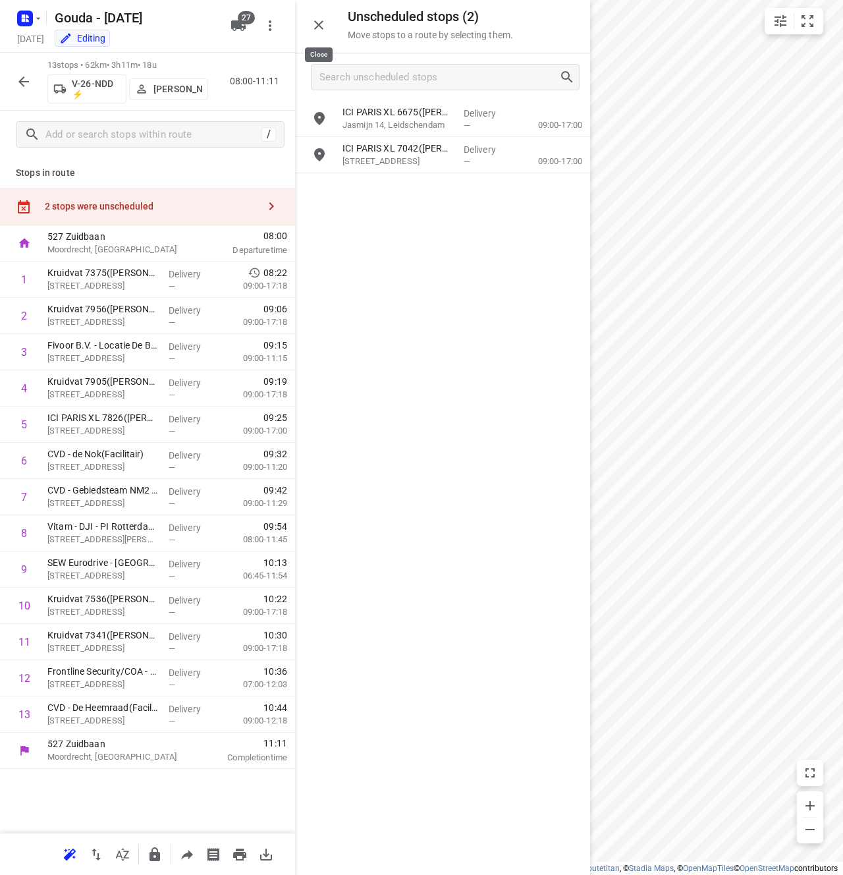
click at [319, 24] on icon "button" at bounding box center [318, 24] width 9 height 9
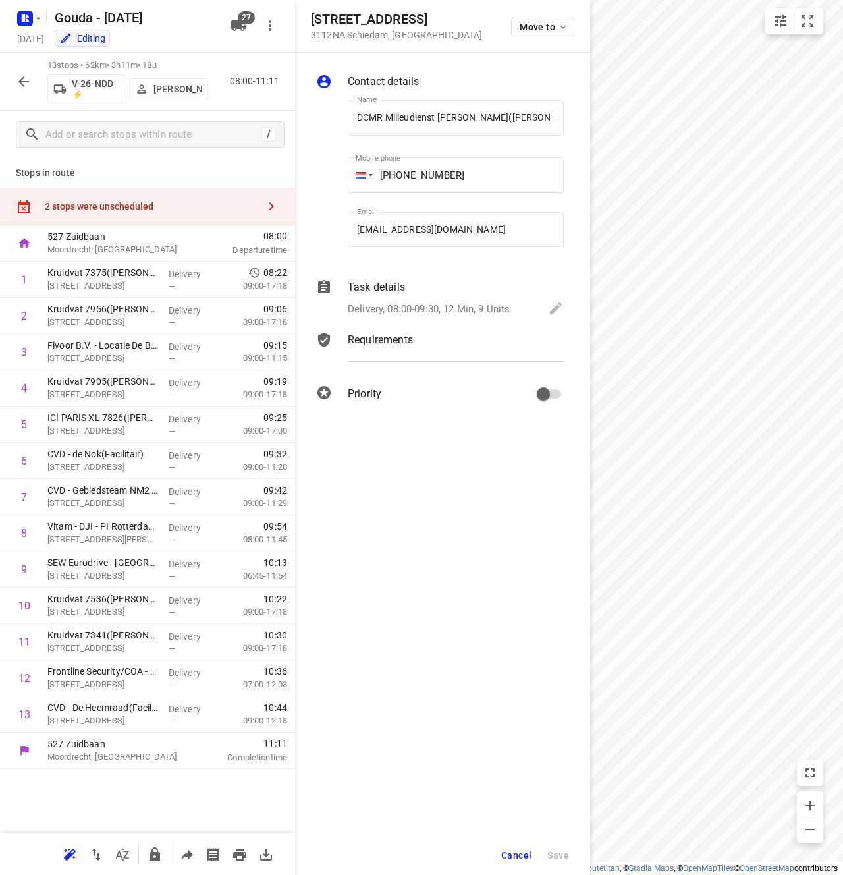
scroll to position [0, 31]
click at [529, 858] on span "Cancel" at bounding box center [516, 855] width 30 height 11
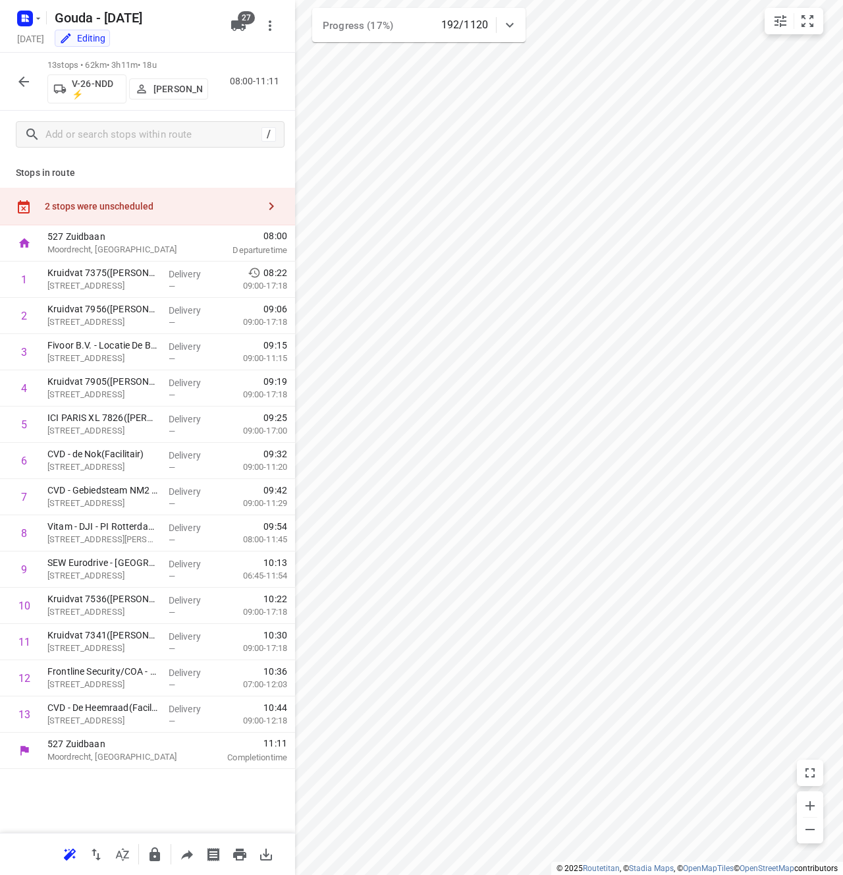
click at [514, 28] on icon at bounding box center [510, 25] width 16 height 16
click at [514, 28] on icon at bounding box center [510, 30] width 16 height 16
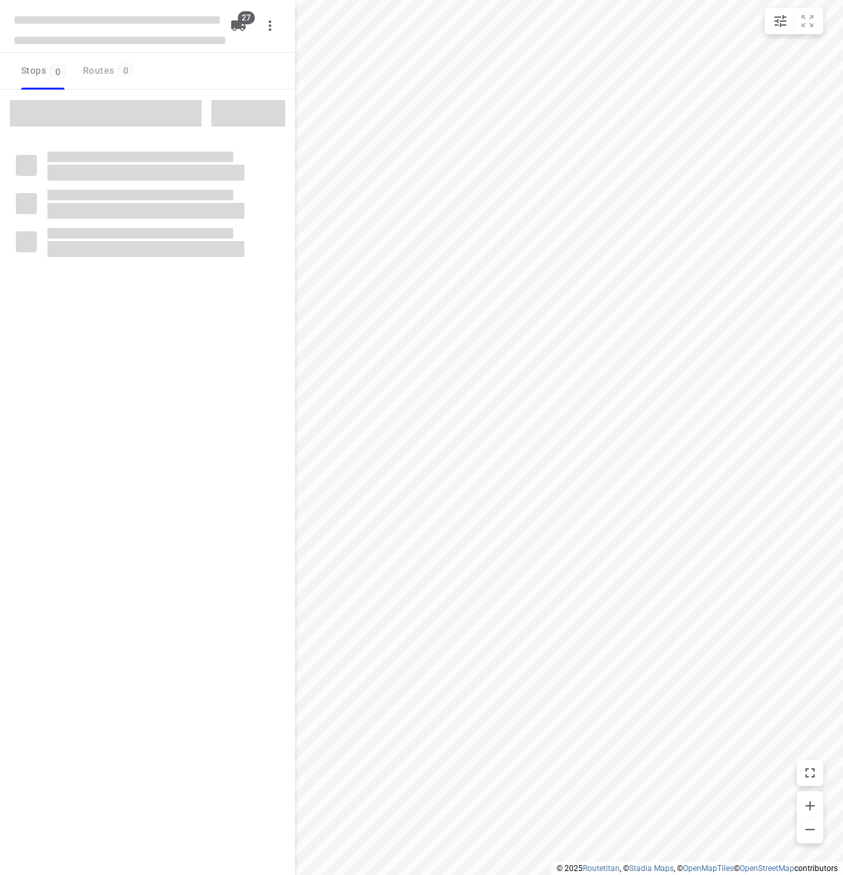
checkbox input "true"
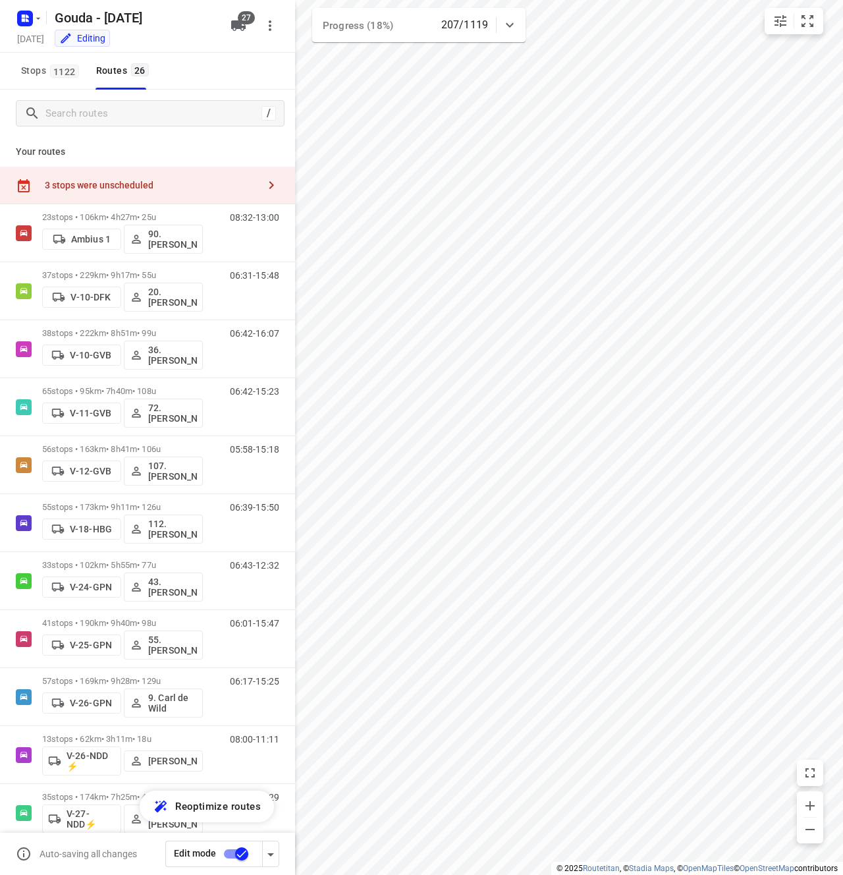
click at [190, 132] on div "/" at bounding box center [147, 113] width 295 height 47
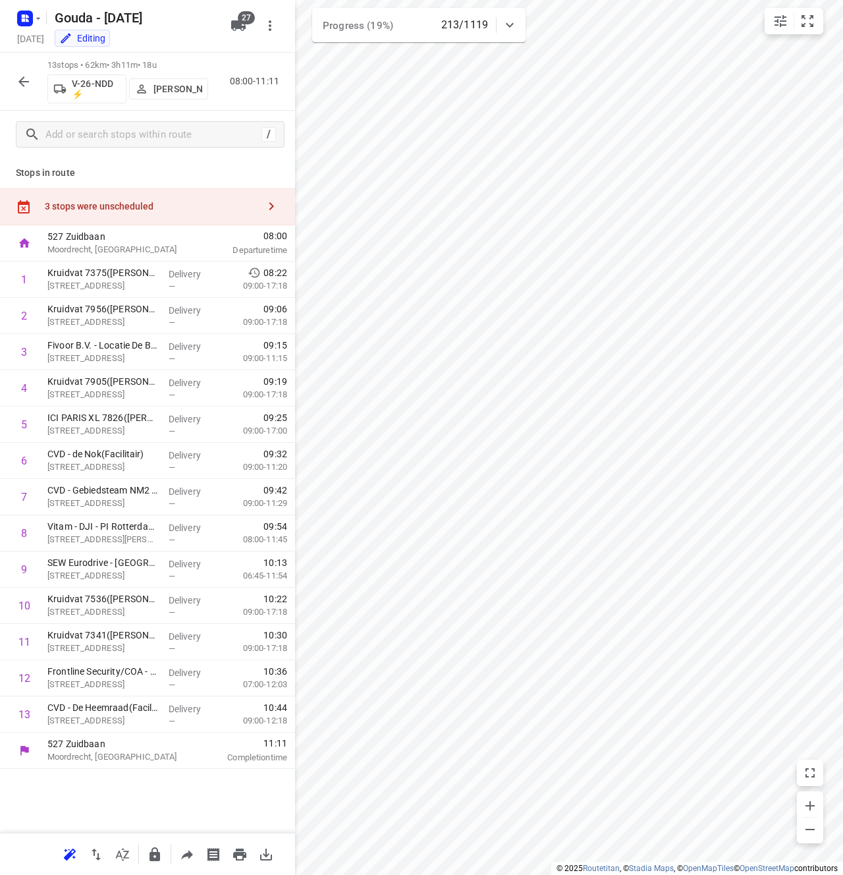
click at [192, 164] on div "Stops in route 3 stops were unscheduled 527 Zuidbaan Moordrecht, Netherlands 08…" at bounding box center [147, 495] width 295 height 675
